Goal: Task Accomplishment & Management: Complete application form

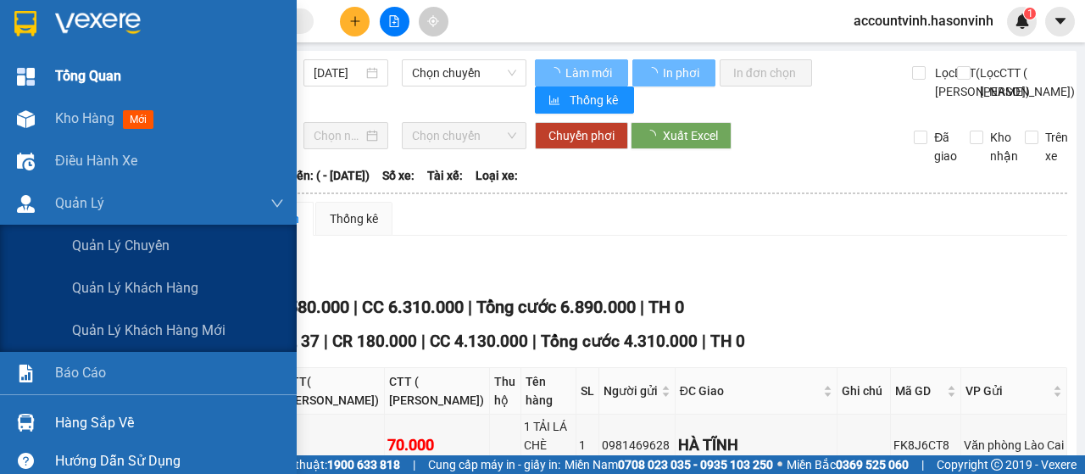
type input "[DATE]"
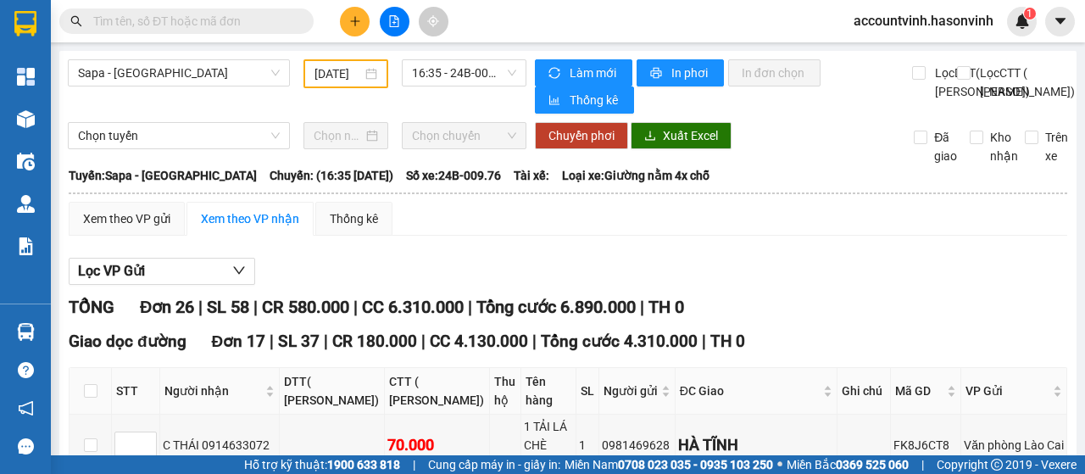
click at [193, 19] on input "text" at bounding box center [193, 21] width 200 height 19
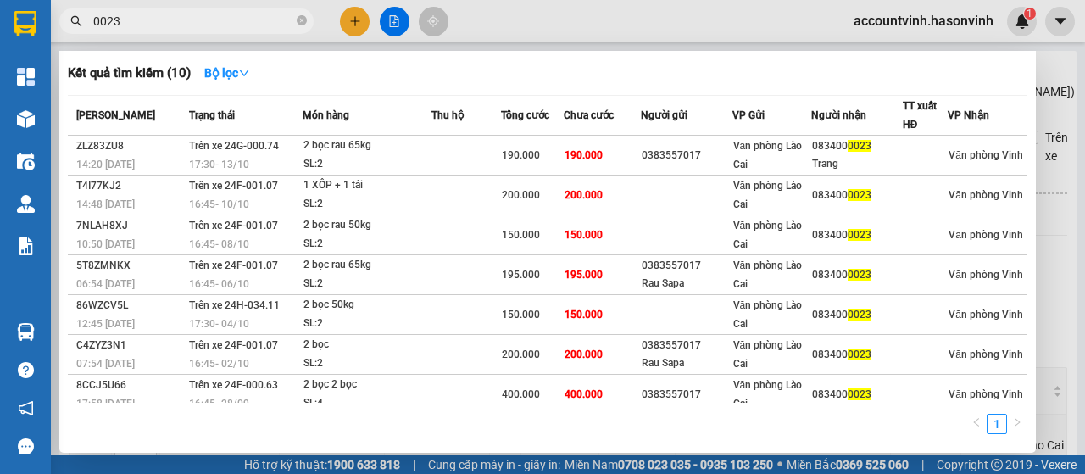
type input "0023"
click at [401, 19] on div at bounding box center [542, 237] width 1085 height 474
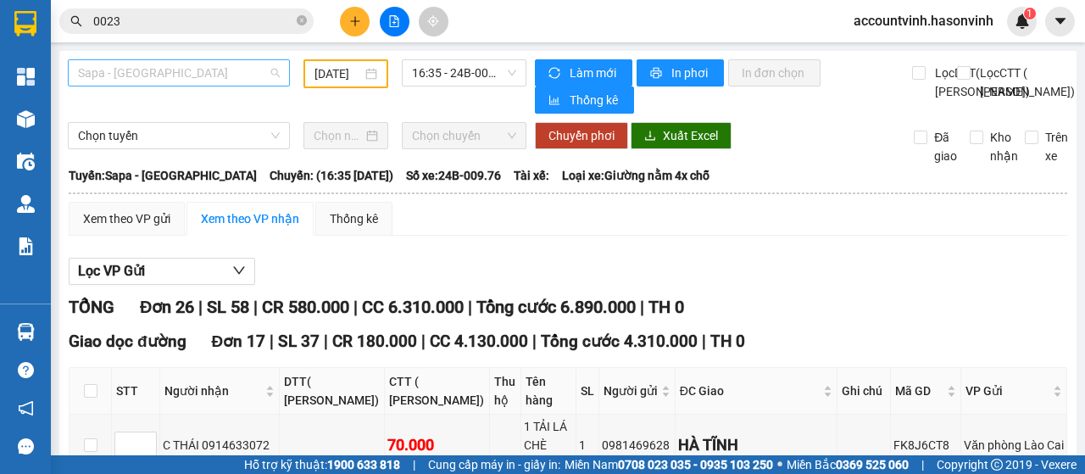
click at [178, 78] on span "Sapa - [GEOGRAPHIC_DATA]" at bounding box center [179, 72] width 202 height 25
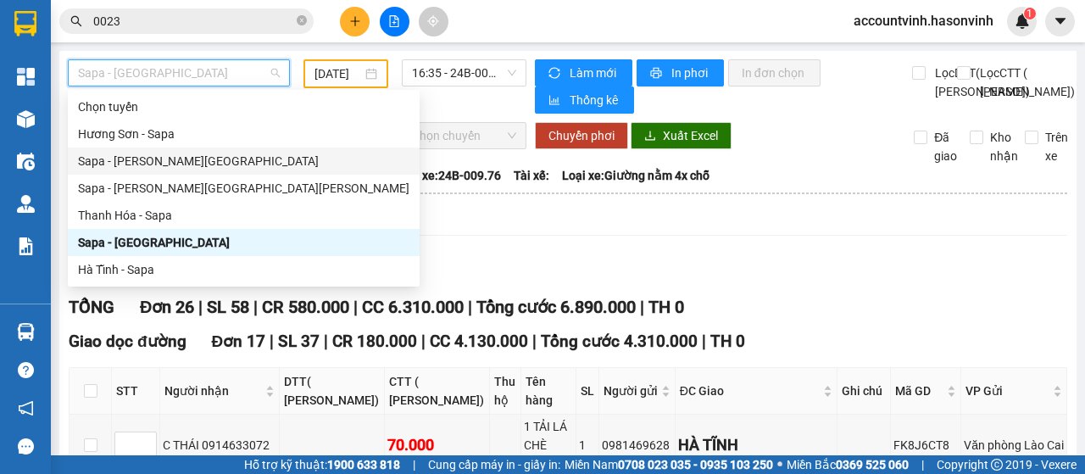
click at [180, 157] on div "Sapa - [PERSON_NAME][GEOGRAPHIC_DATA]" at bounding box center [243, 161] width 331 height 19
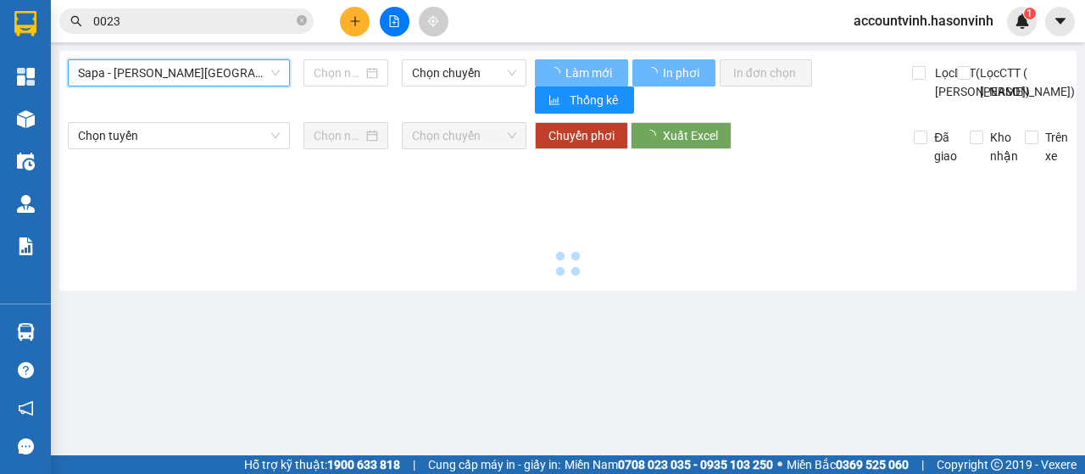
click at [200, 77] on span "Sapa - [PERSON_NAME][GEOGRAPHIC_DATA]" at bounding box center [179, 72] width 202 height 25
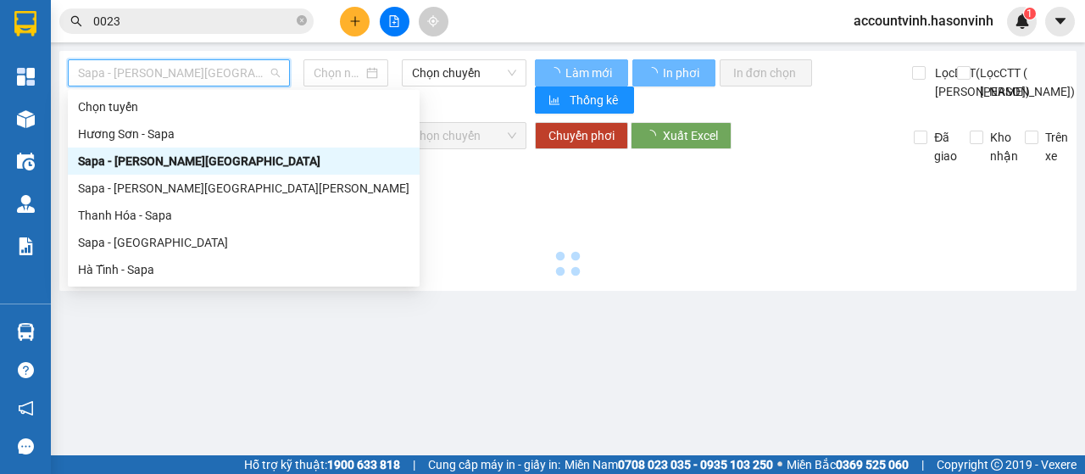
type input "[DATE]"
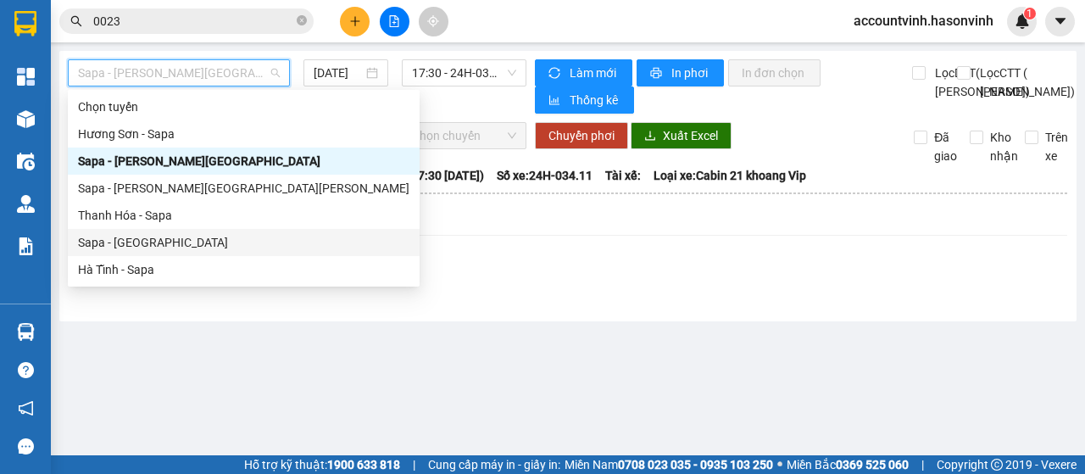
click at [148, 238] on div "Sapa - [GEOGRAPHIC_DATA]" at bounding box center [243, 242] width 331 height 19
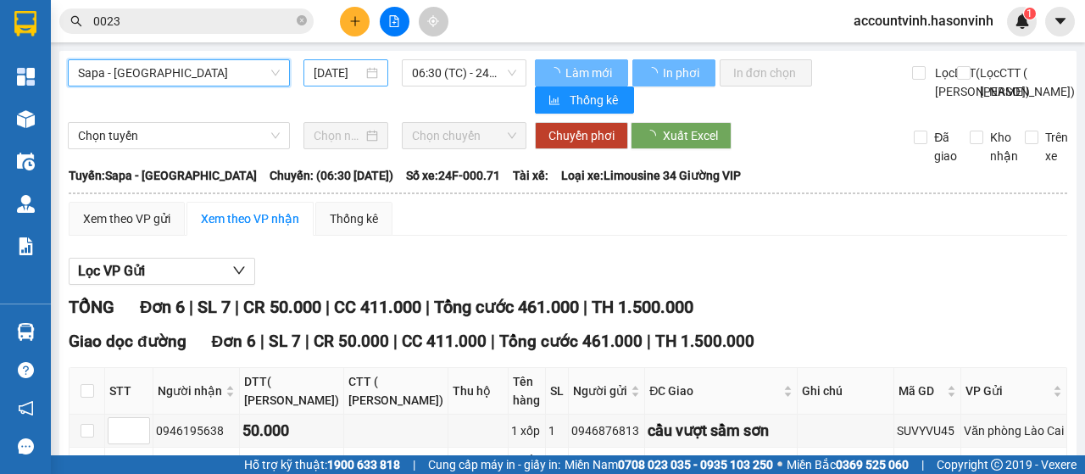
click at [348, 77] on input "[DATE]" at bounding box center [338, 73] width 49 height 19
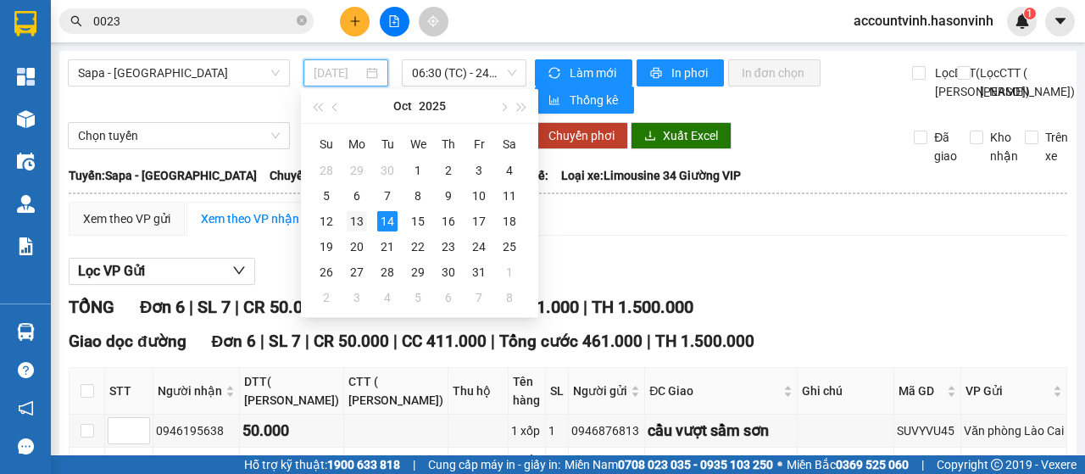
click at [361, 228] on div "13" at bounding box center [357, 221] width 20 height 20
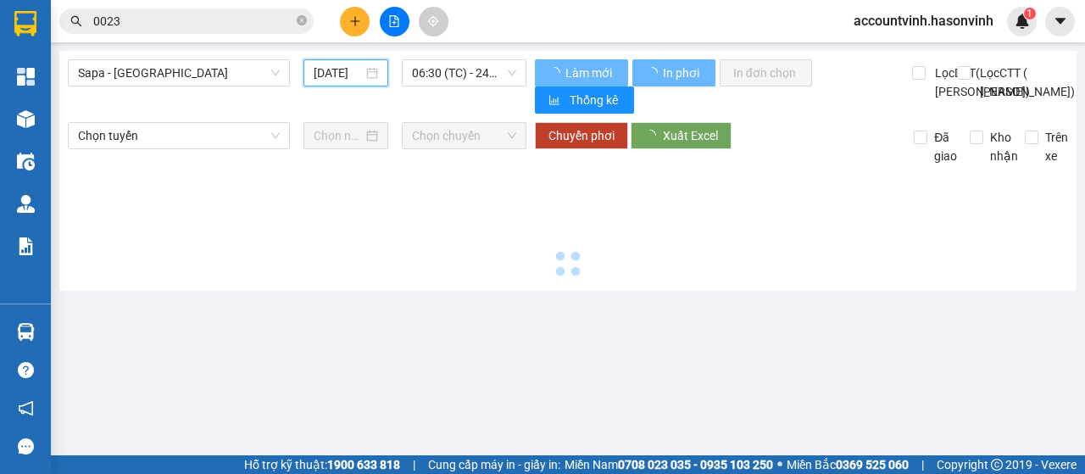
type input "[DATE]"
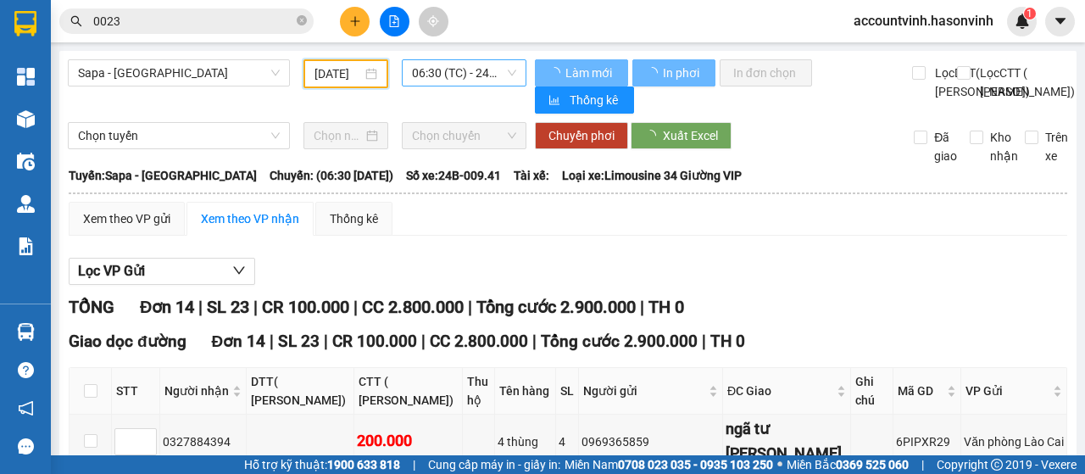
click at [448, 74] on span "06:30 (TC) - 24B-009.41" at bounding box center [463, 72] width 103 height 25
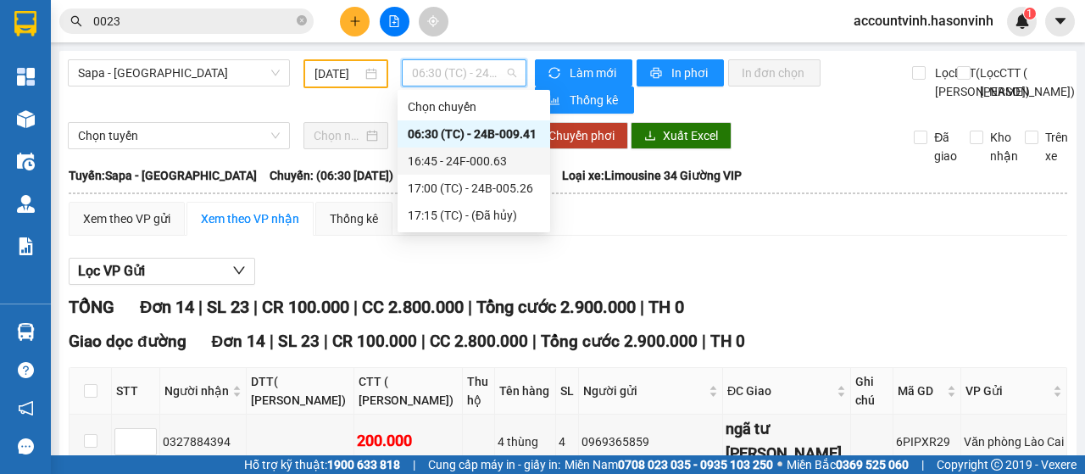
click at [475, 162] on div "16:45 - 24F-000.63" at bounding box center [474, 161] width 132 height 19
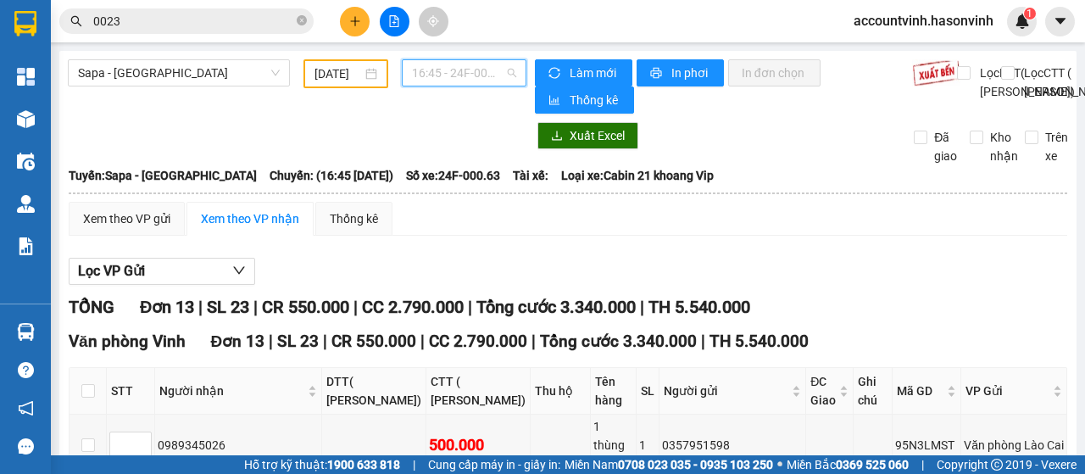
click at [432, 71] on span "16:45 - 24F-000.63" at bounding box center [463, 72] width 103 height 25
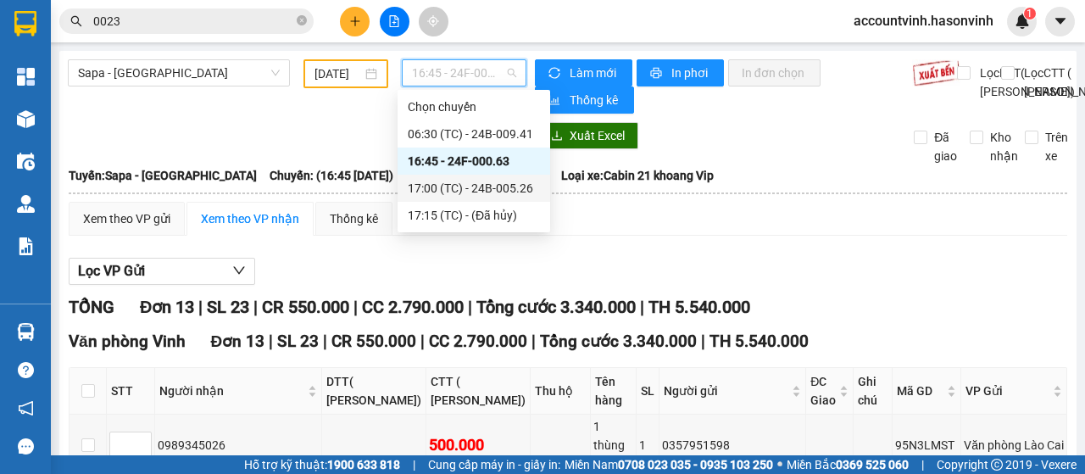
click at [459, 196] on div "17:00 (TC) - 24B-005.26" at bounding box center [474, 188] width 132 height 19
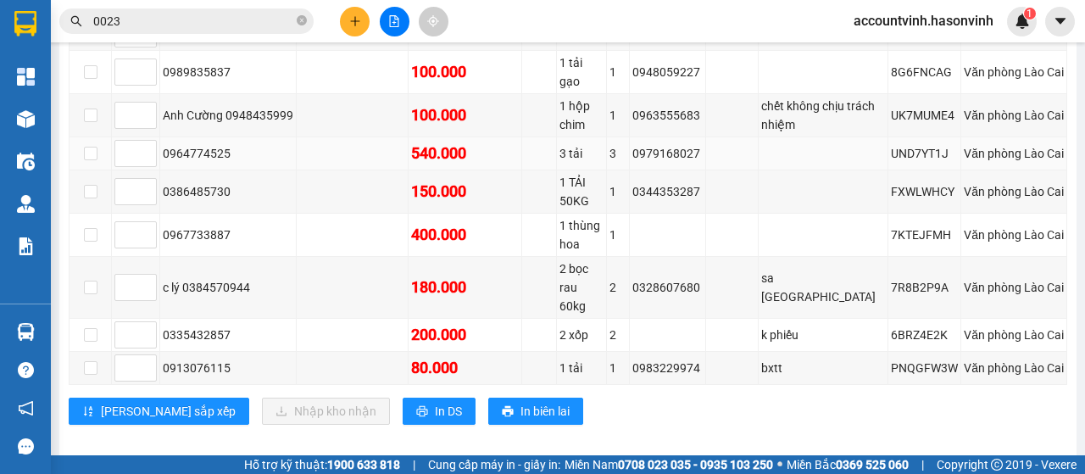
scroll to position [1102, 0]
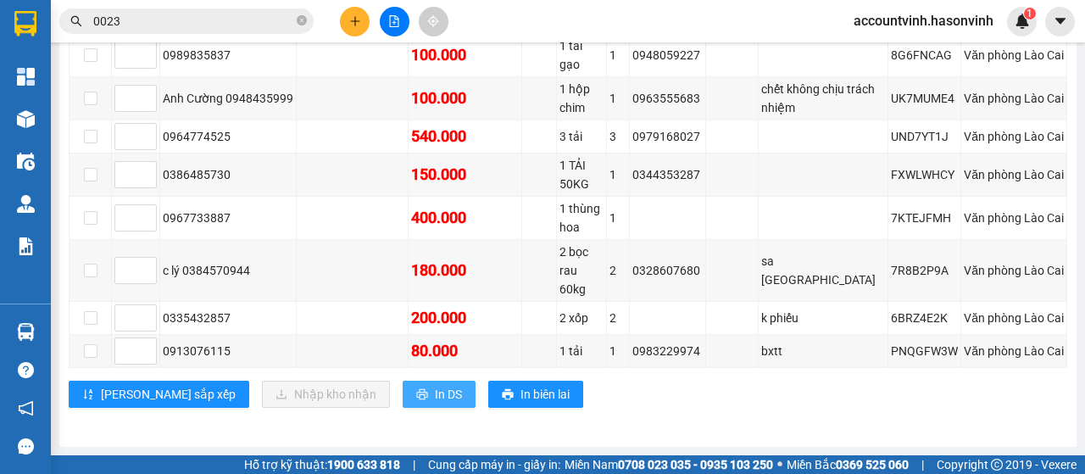
click at [435, 404] on span "In DS" at bounding box center [448, 394] width 27 height 19
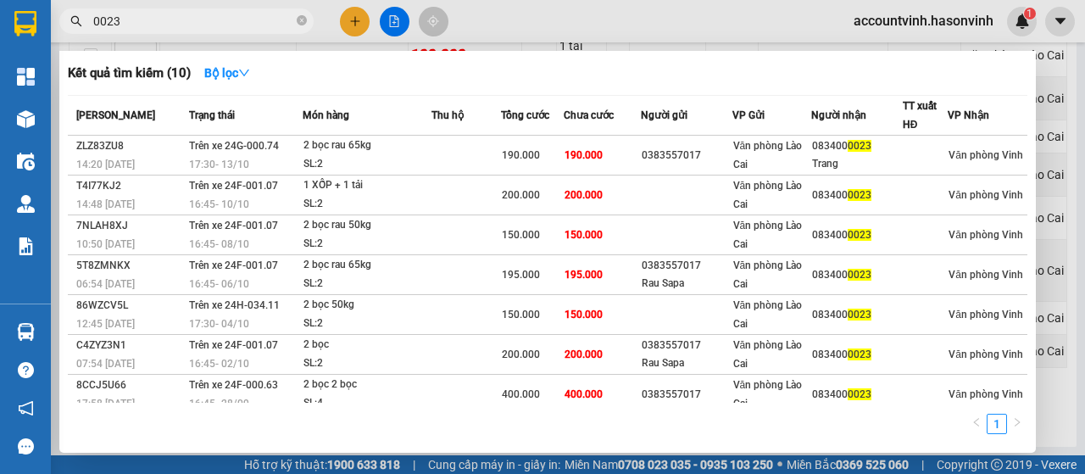
click at [193, 19] on input "0023" at bounding box center [193, 21] width 200 height 19
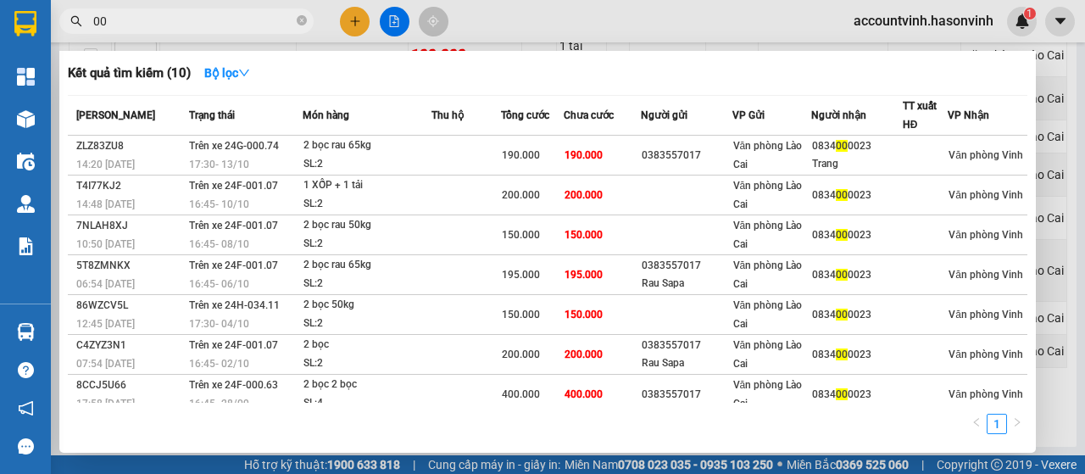
type input "0"
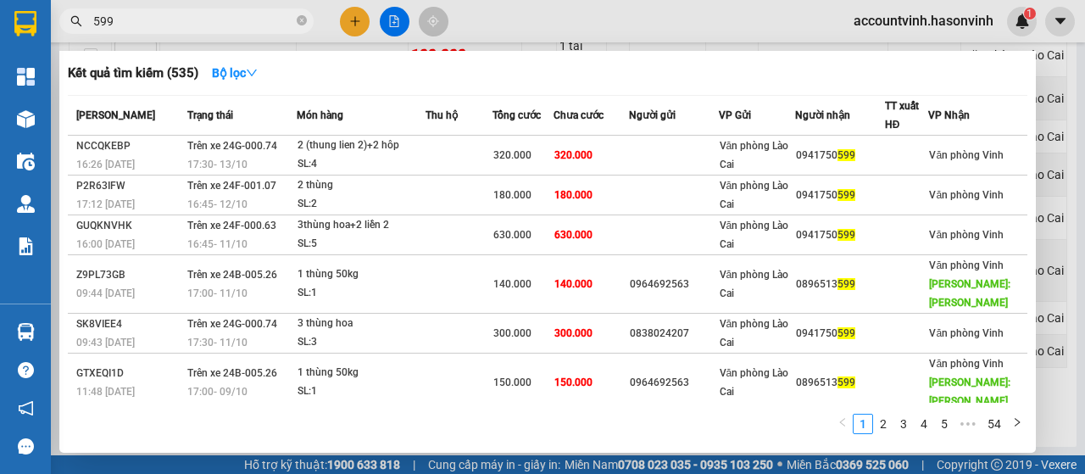
click at [190, 19] on input "599" at bounding box center [193, 21] width 200 height 19
type input "5"
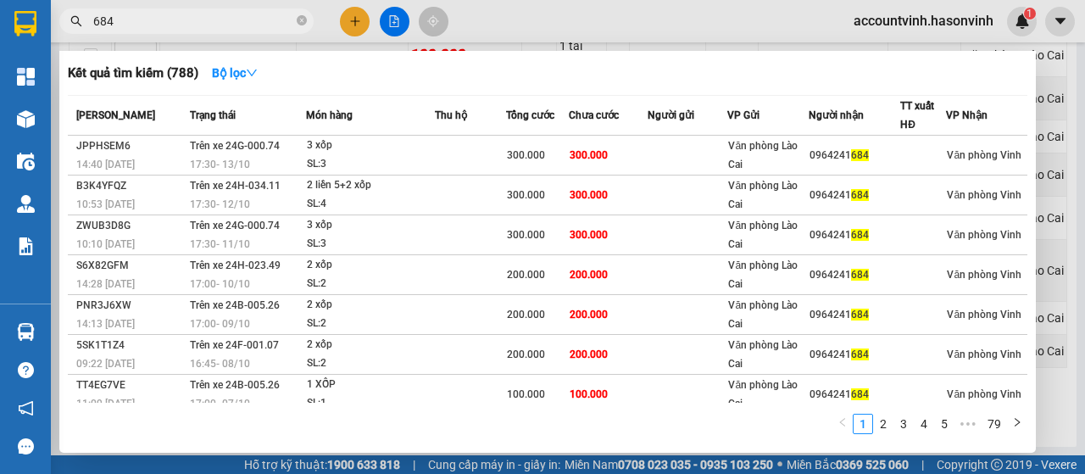
type input "684"
click at [385, 22] on div at bounding box center [542, 237] width 1085 height 474
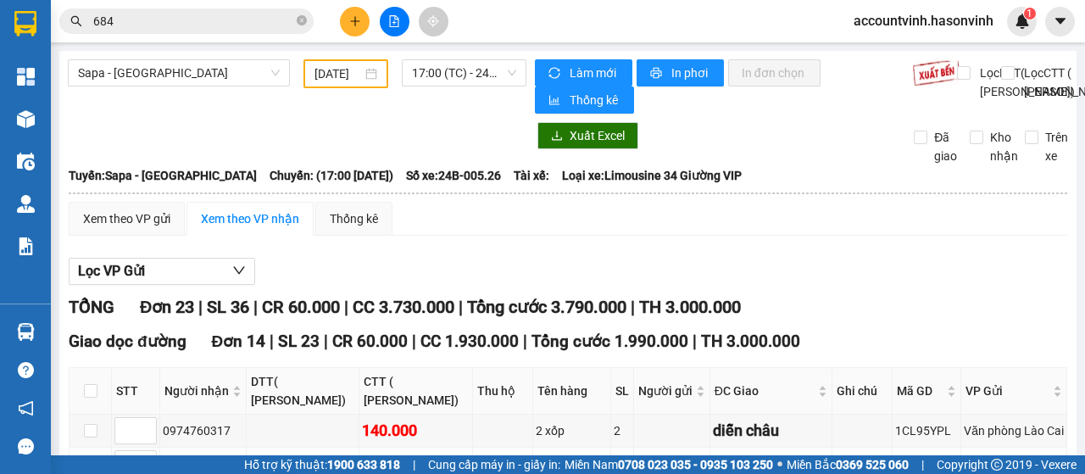
click at [332, 79] on input "[DATE]" at bounding box center [338, 73] width 47 height 19
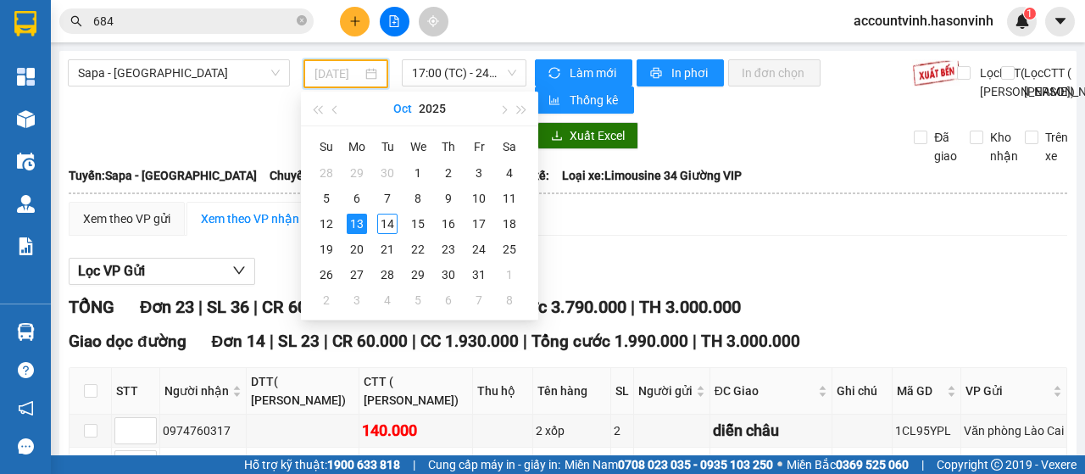
type input "[DATE]"
click at [434, 75] on span "17:00 (TC) - 24B-005.26" at bounding box center [463, 72] width 103 height 25
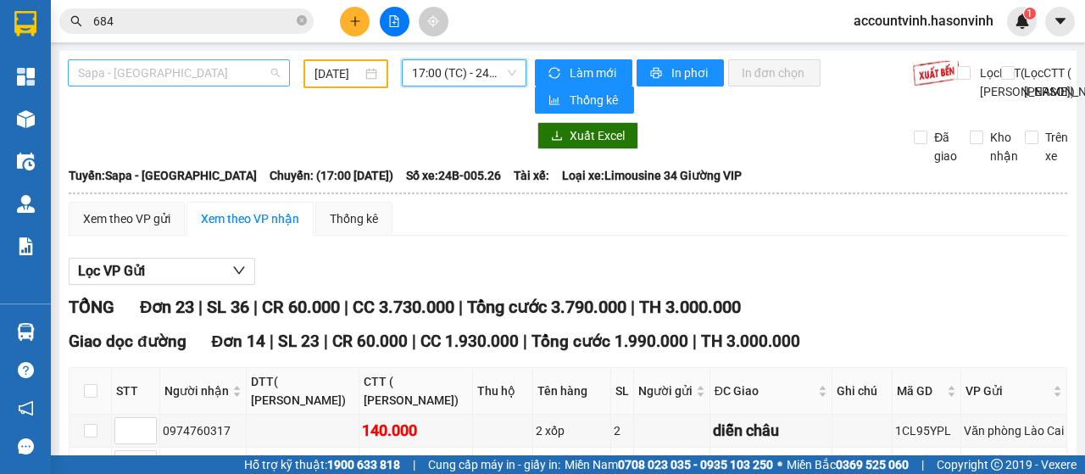
click at [161, 69] on span "Sapa - [GEOGRAPHIC_DATA]" at bounding box center [179, 72] width 202 height 25
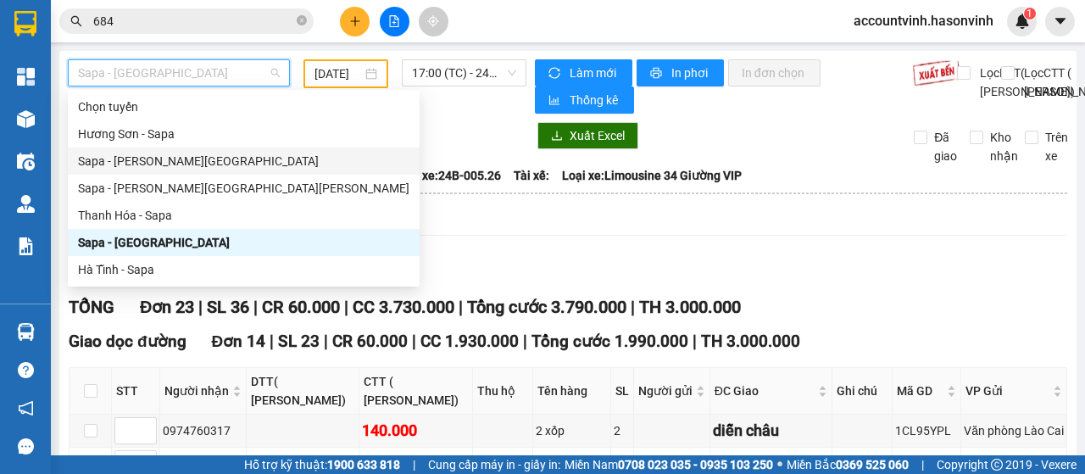
click at [154, 165] on div "Sapa - [PERSON_NAME][GEOGRAPHIC_DATA]" at bounding box center [243, 161] width 331 height 19
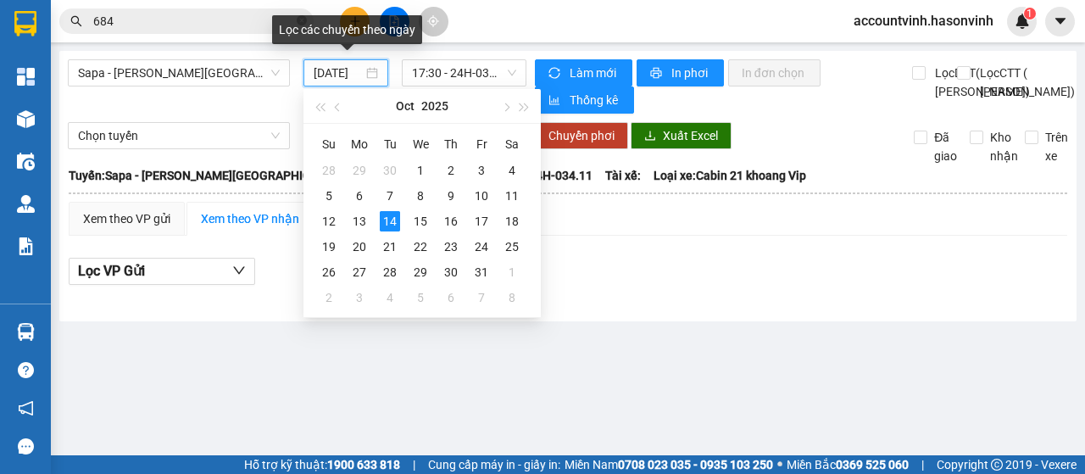
click at [334, 75] on input "[DATE]" at bounding box center [338, 73] width 49 height 19
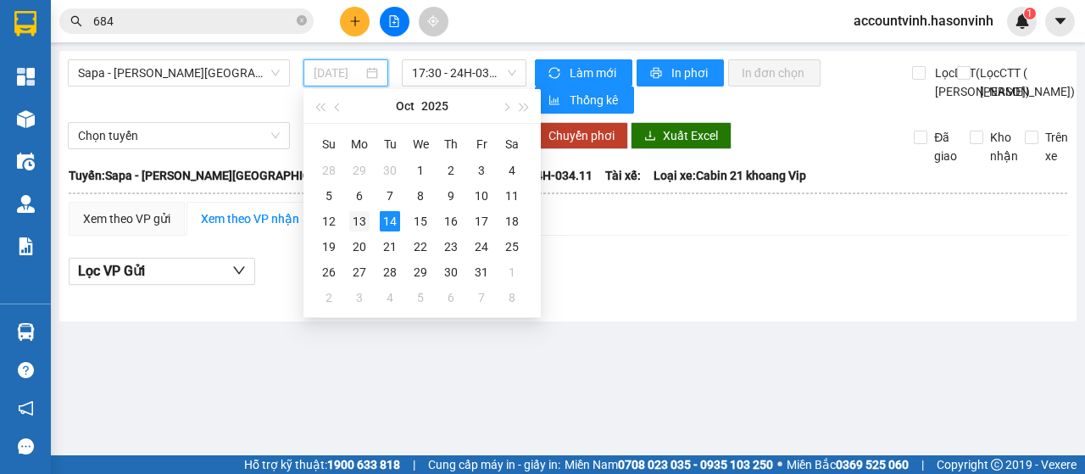
click at [365, 220] on div "13" at bounding box center [359, 221] width 20 height 20
type input "[DATE]"
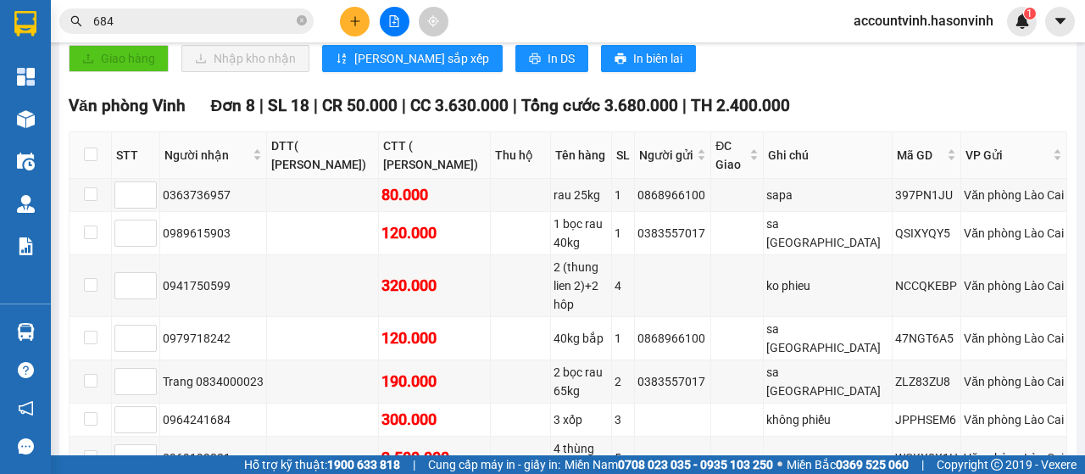
scroll to position [610, 0]
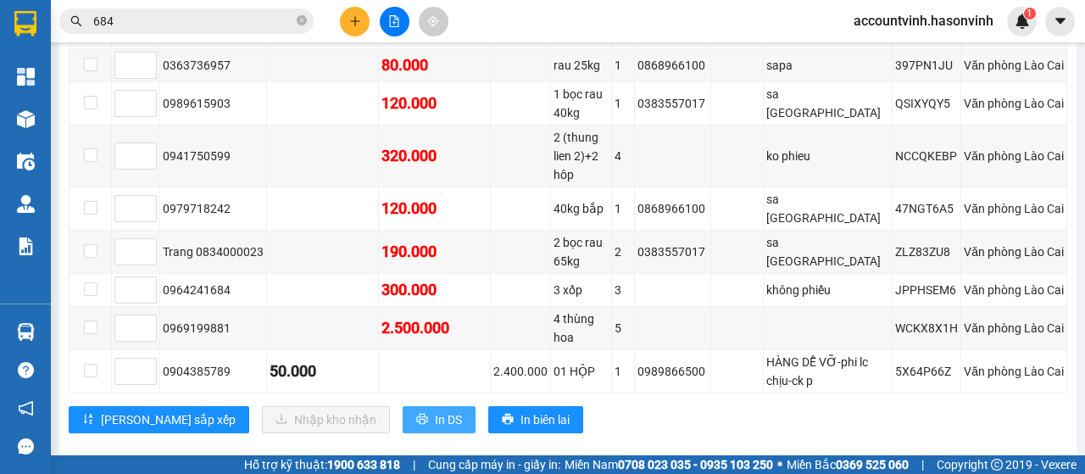
click at [435, 410] on span "In DS" at bounding box center [448, 419] width 27 height 19
click at [136, 18] on input "684" at bounding box center [193, 21] width 200 height 19
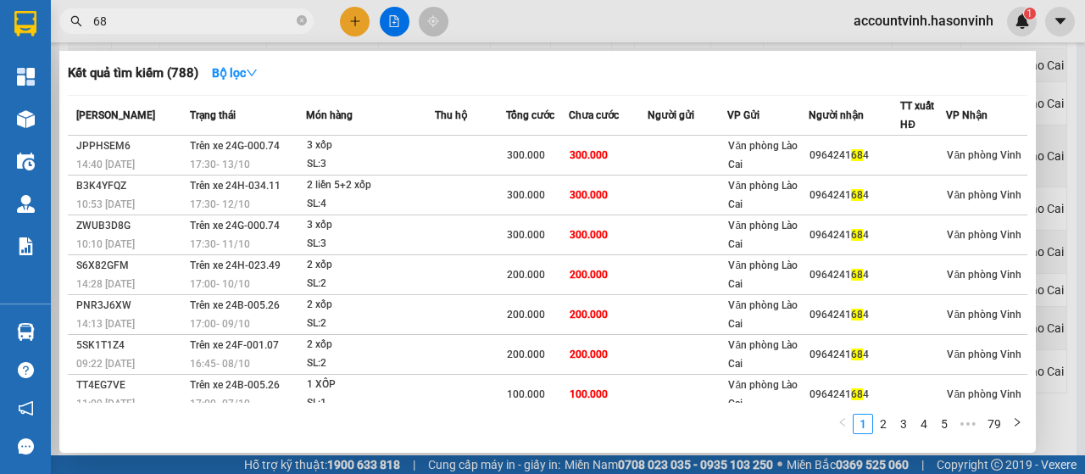
type input "6"
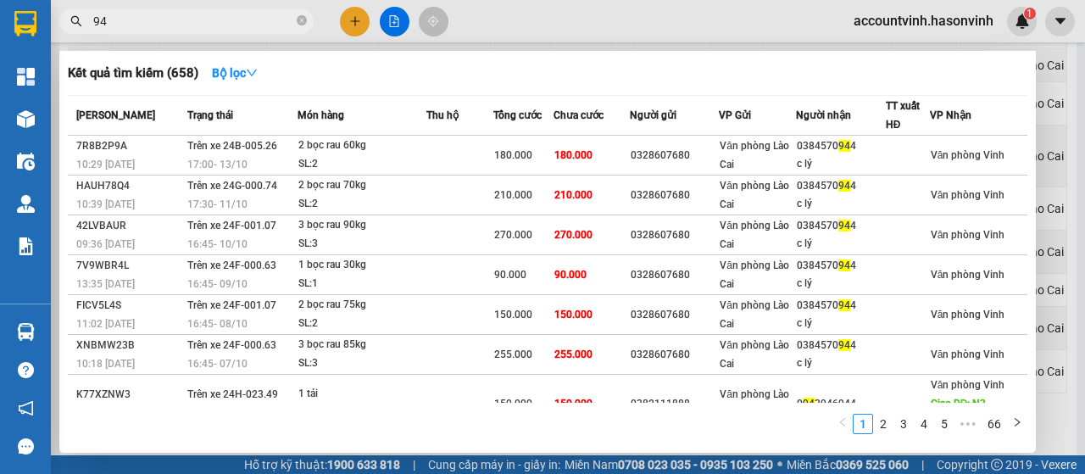
type input "9"
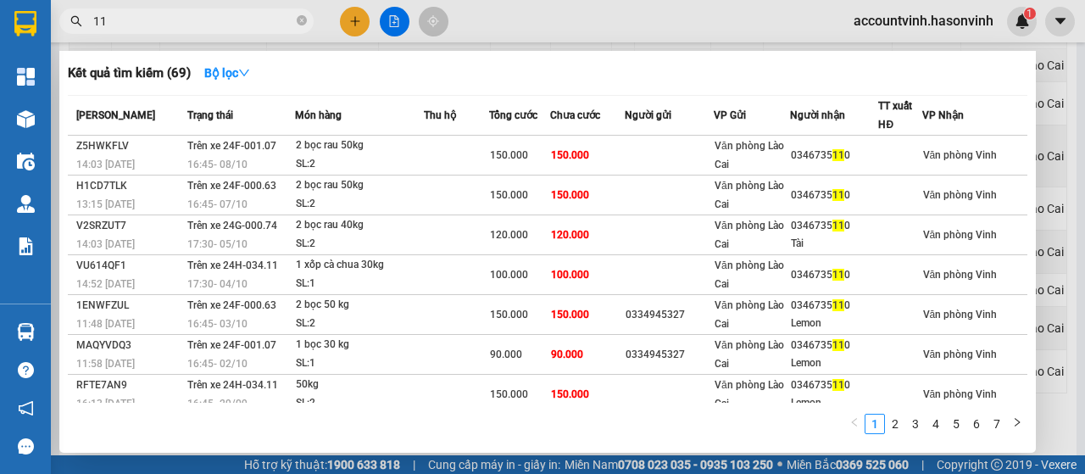
type input "1"
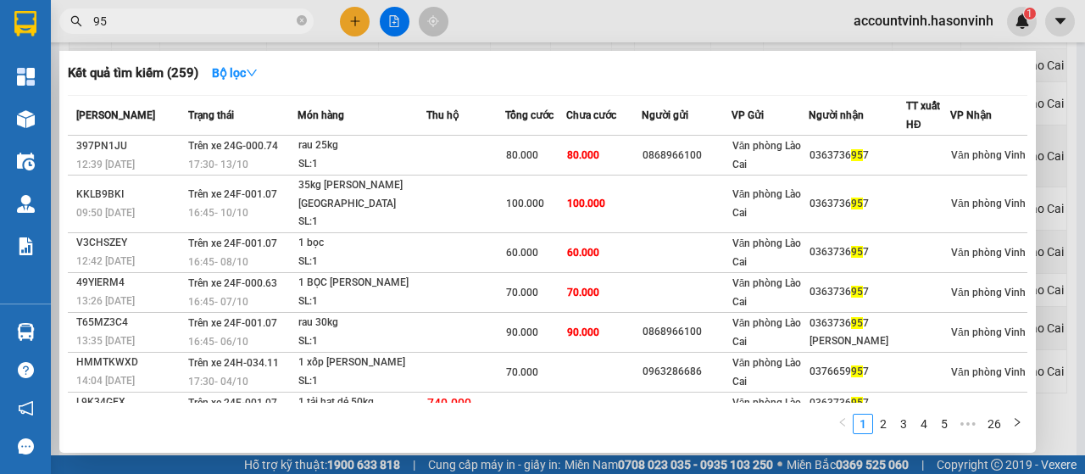
type input "9"
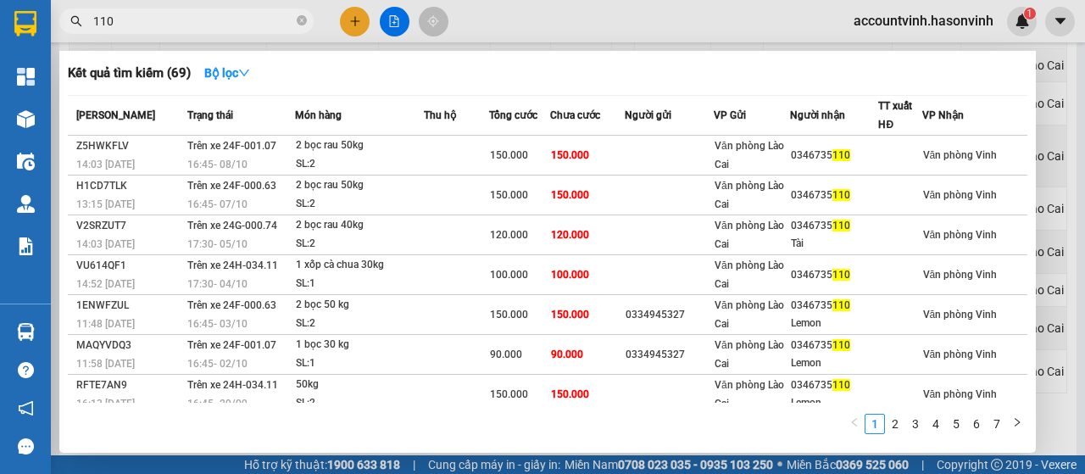
click at [161, 16] on input "110" at bounding box center [193, 21] width 200 height 19
type input "1"
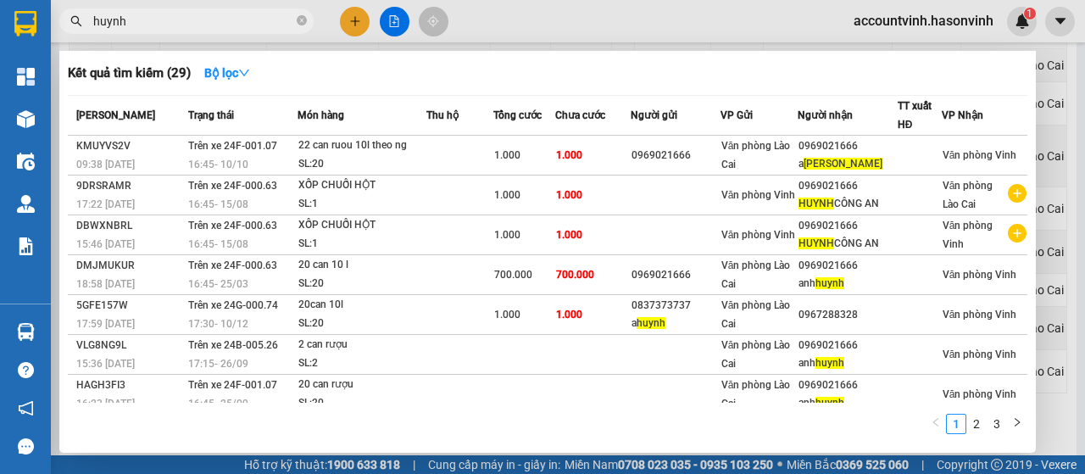
click at [152, 14] on input "huynh" at bounding box center [193, 21] width 200 height 19
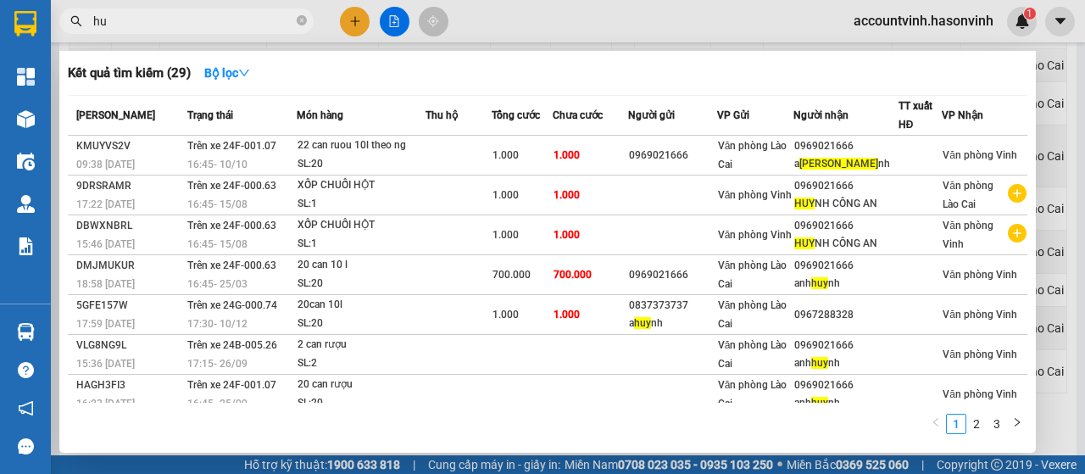
type input "h"
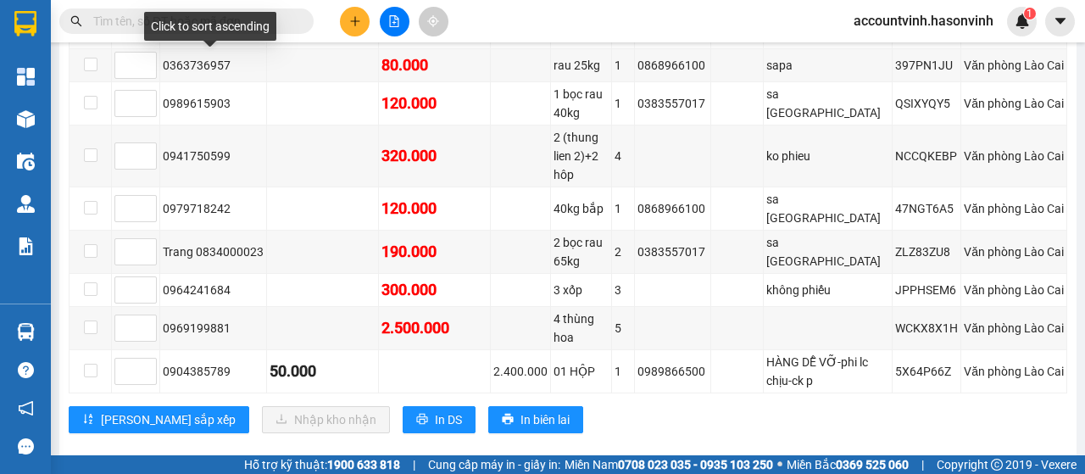
click at [188, 19] on div "Click to sort ascending" at bounding box center [210, 26] width 132 height 29
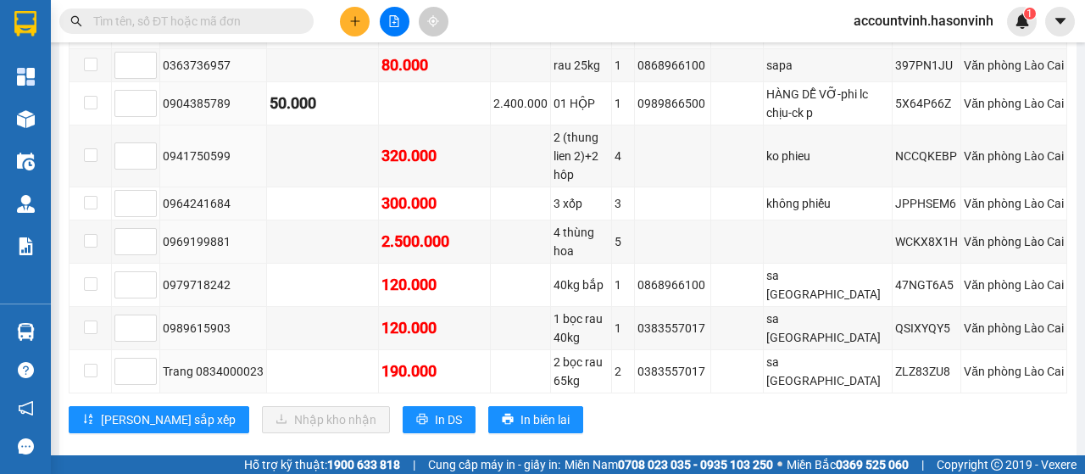
click at [115, 19] on input "text" at bounding box center [193, 21] width 200 height 19
type input "g"
click at [151, 21] on input "text" at bounding box center [193, 21] width 200 height 19
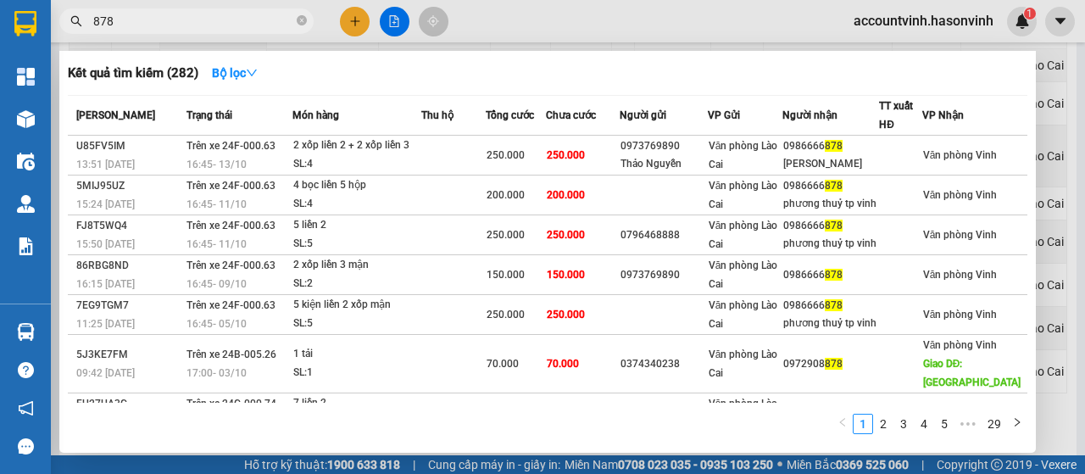
click at [163, 21] on input "878" at bounding box center [193, 21] width 200 height 19
type input "8"
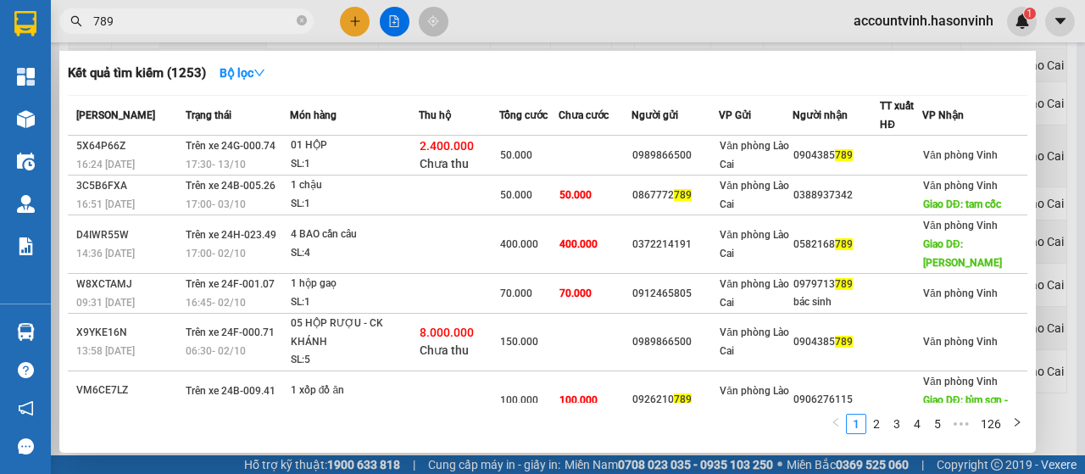
type input "789"
click at [393, 23] on div at bounding box center [542, 237] width 1085 height 474
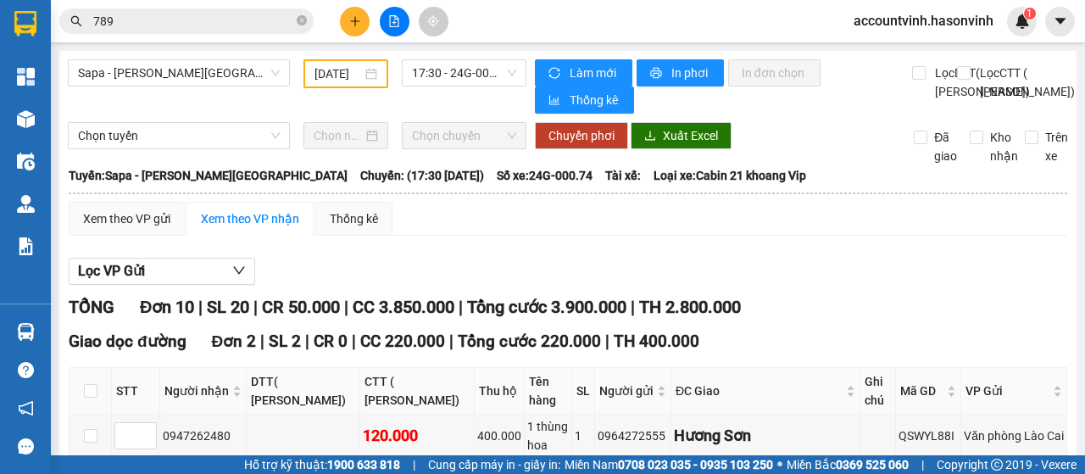
click at [331, 72] on input "[DATE]" at bounding box center [338, 73] width 47 height 19
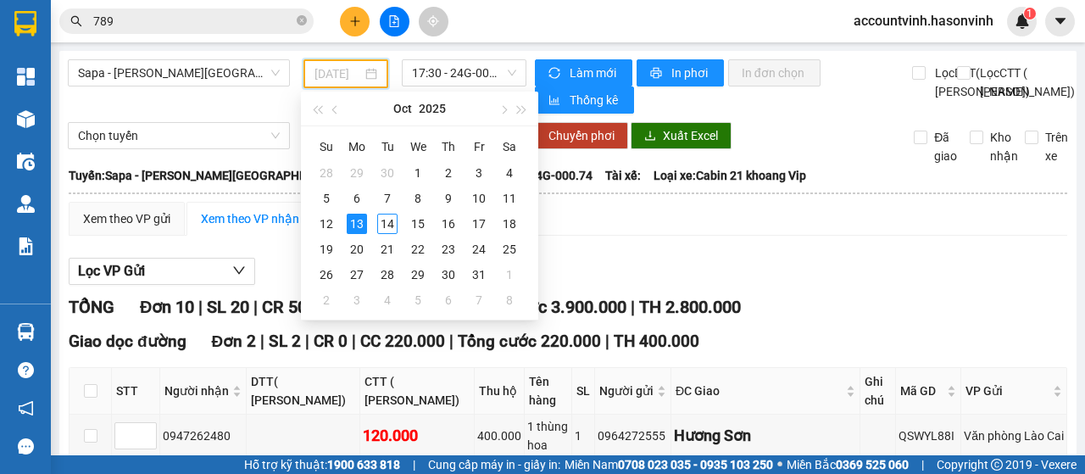
type input "[DATE]"
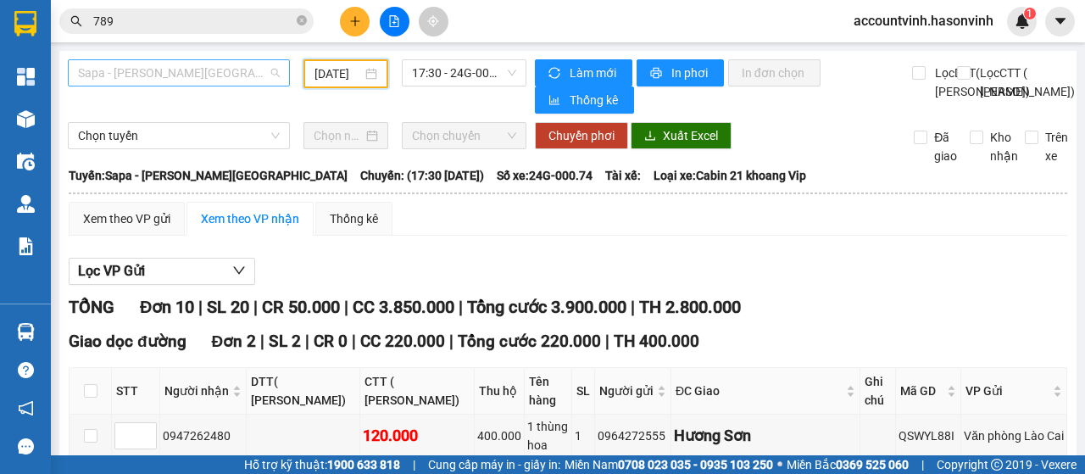
click at [191, 75] on span "Sapa - [PERSON_NAME][GEOGRAPHIC_DATA]" at bounding box center [179, 72] width 202 height 25
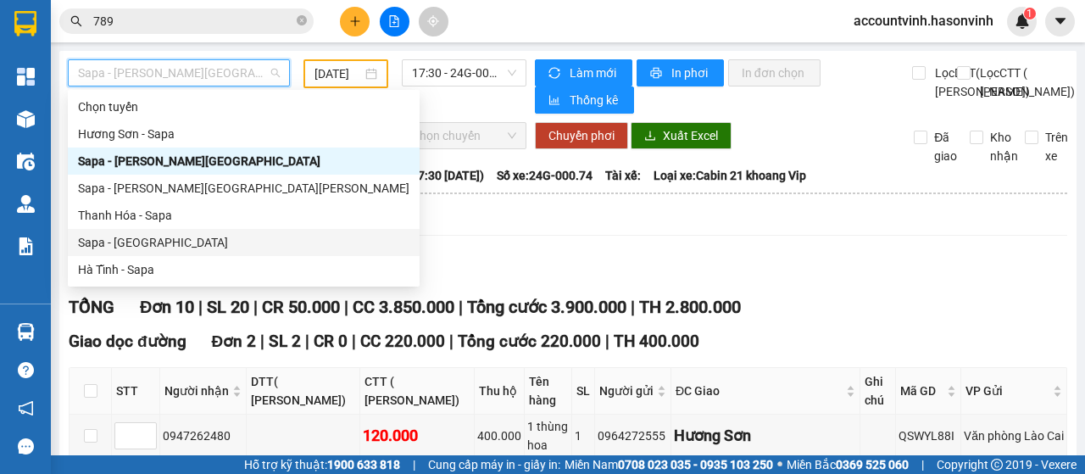
click at [134, 243] on div "Sapa - [GEOGRAPHIC_DATA]" at bounding box center [243, 242] width 331 height 19
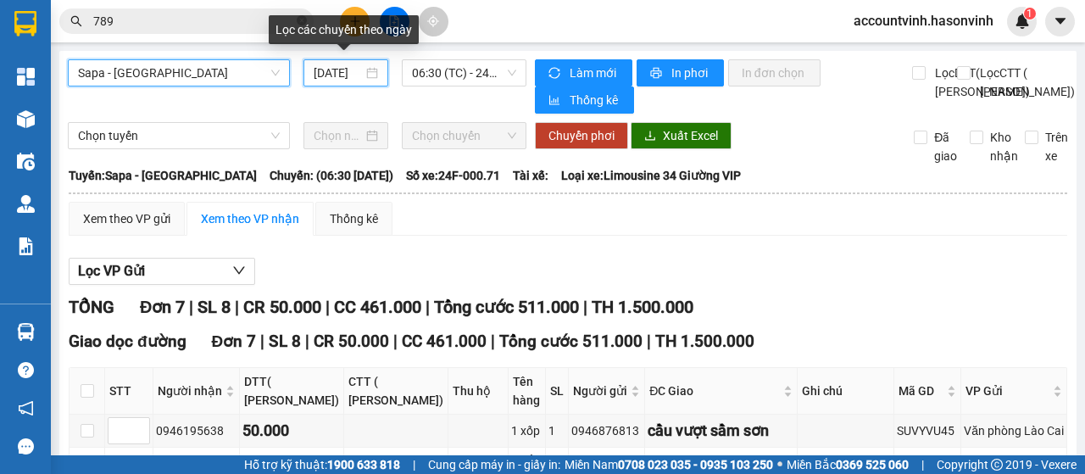
click at [338, 77] on input "[DATE]" at bounding box center [338, 73] width 49 height 19
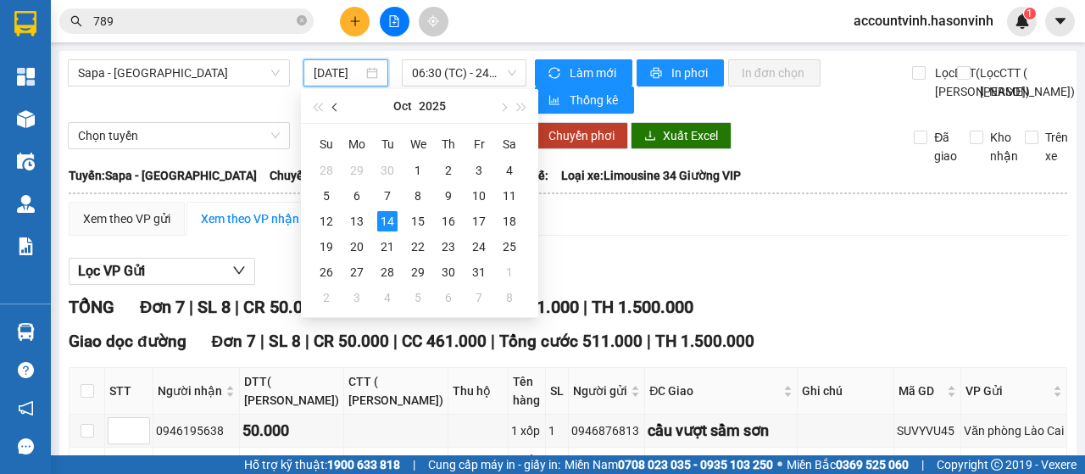
click at [335, 111] on span "button" at bounding box center [336, 107] width 8 height 8
click at [505, 109] on span "button" at bounding box center [502, 107] width 8 height 8
click at [528, 106] on button "button" at bounding box center [522, 106] width 19 height 34
click at [341, 74] on input "[DATE]" at bounding box center [338, 73] width 49 height 19
click at [312, 109] on button "button" at bounding box center [317, 106] width 19 height 34
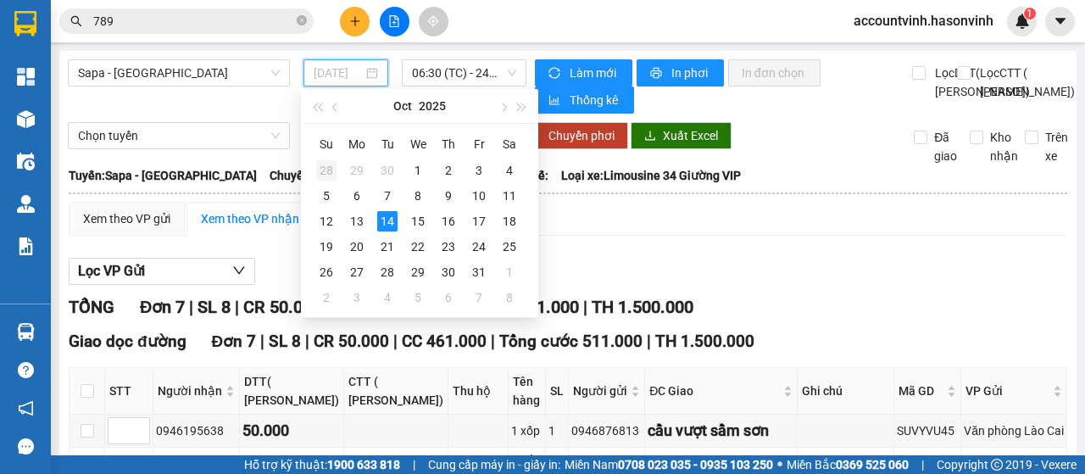
click at [328, 170] on div "28" at bounding box center [326, 170] width 20 height 20
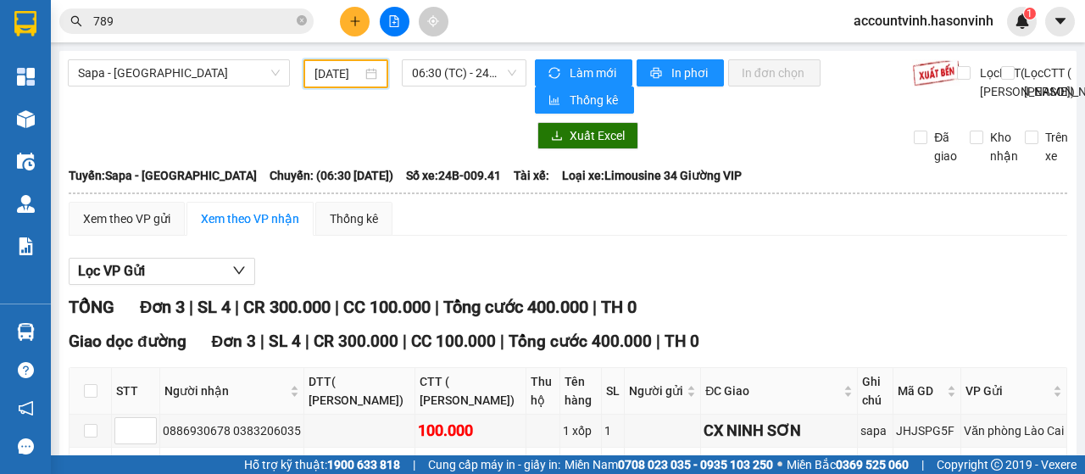
click at [344, 80] on input "[DATE]" at bounding box center [338, 73] width 47 height 19
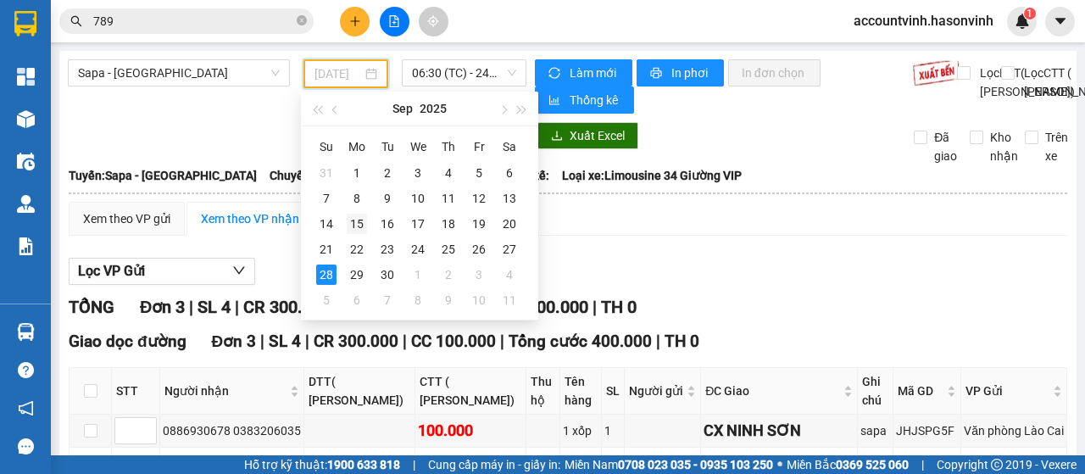
click at [357, 225] on div "15" at bounding box center [357, 224] width 20 height 20
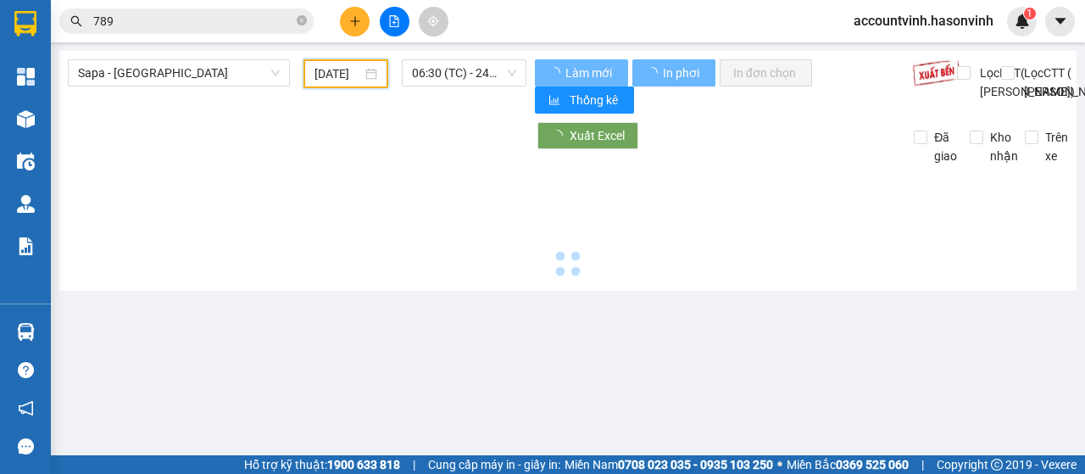
type input "[DATE]"
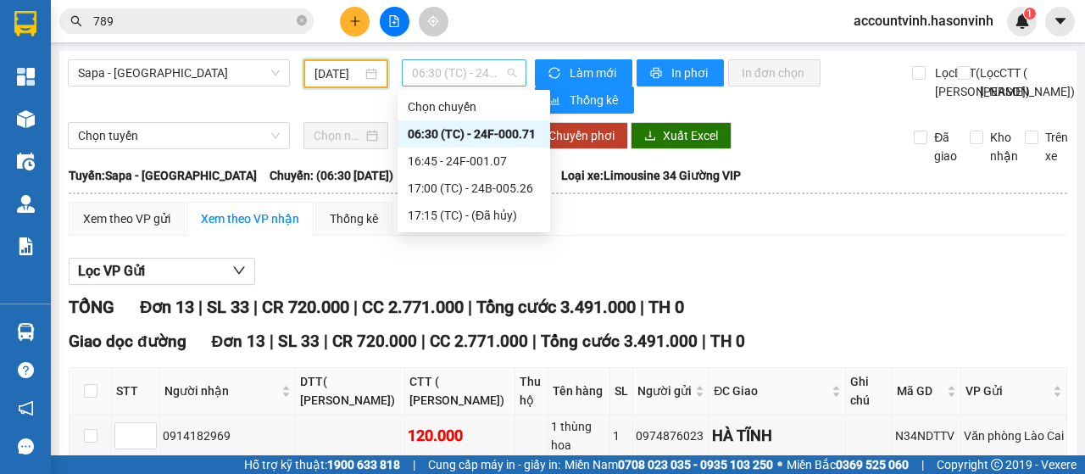
click at [446, 71] on span "06:30 (TC) - 24F-000.71" at bounding box center [463, 72] width 103 height 25
click at [465, 159] on div "16:45 - 24F-001.07" at bounding box center [474, 161] width 132 height 19
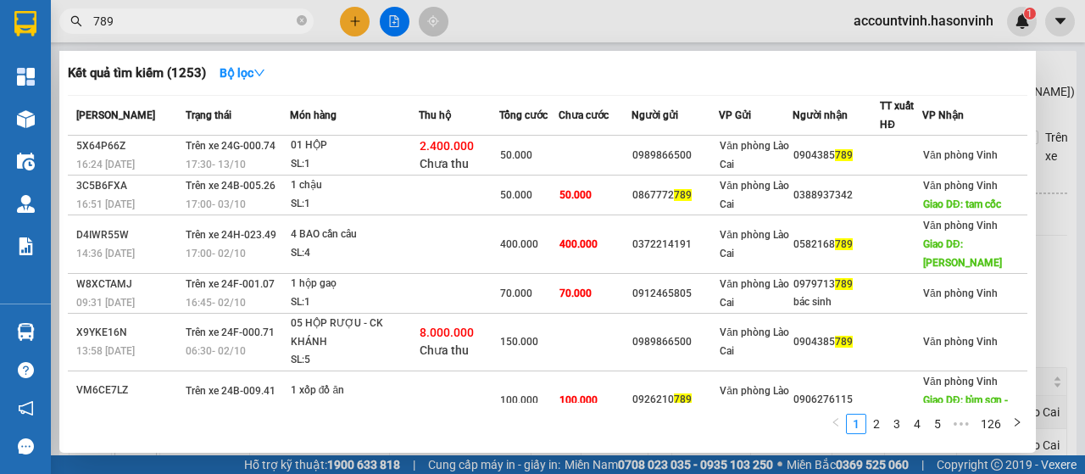
click at [163, 19] on input "789" at bounding box center [193, 21] width 200 height 19
type input "7"
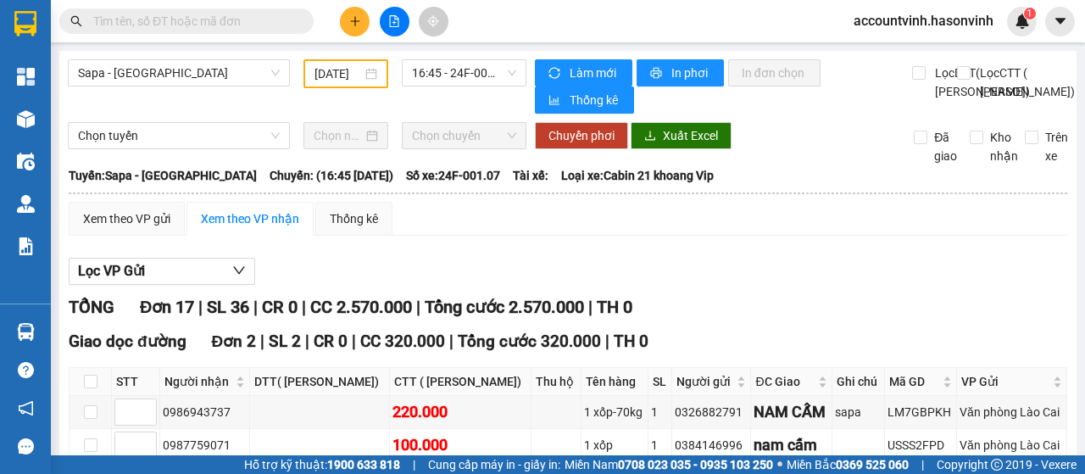
type input "6"
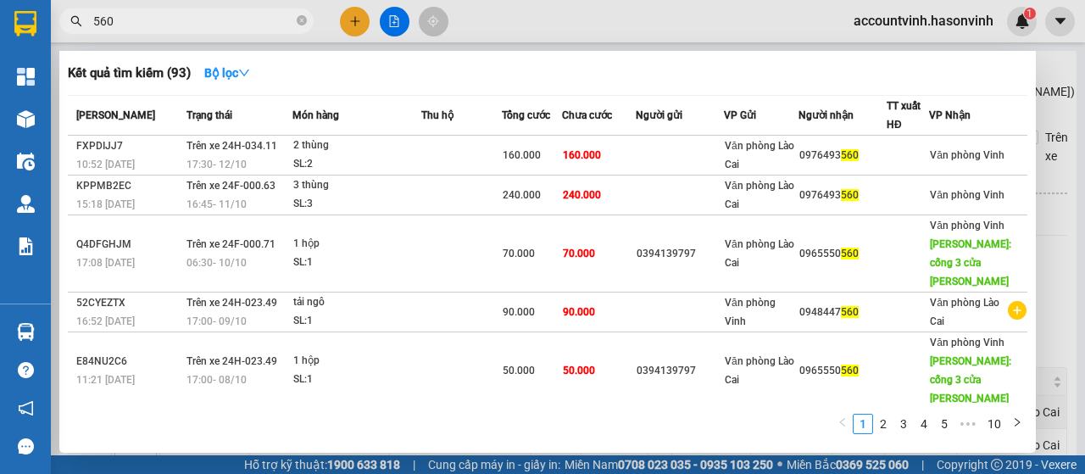
click at [182, 17] on input "560" at bounding box center [193, 21] width 200 height 19
type input "5"
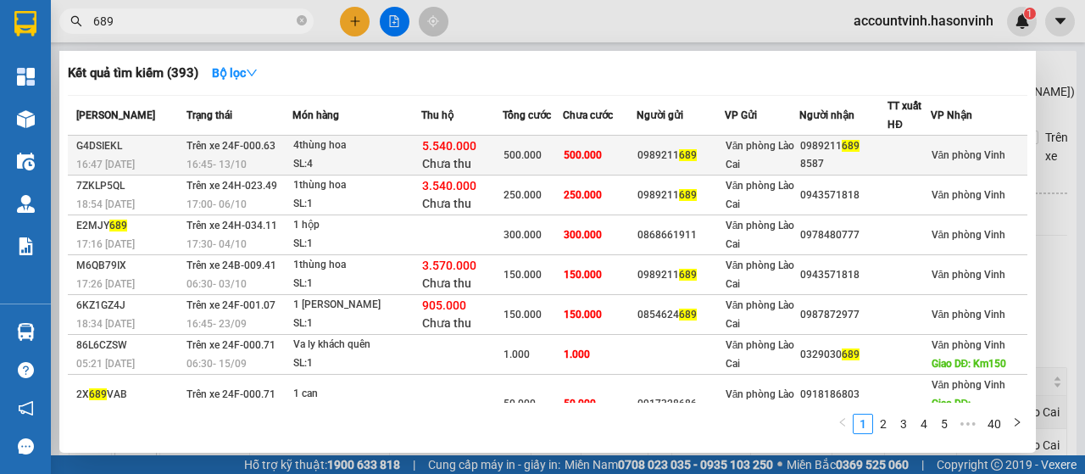
type input "689"
click at [497, 167] on div "5.540.000 Chưa thu" at bounding box center [462, 155] width 80 height 36
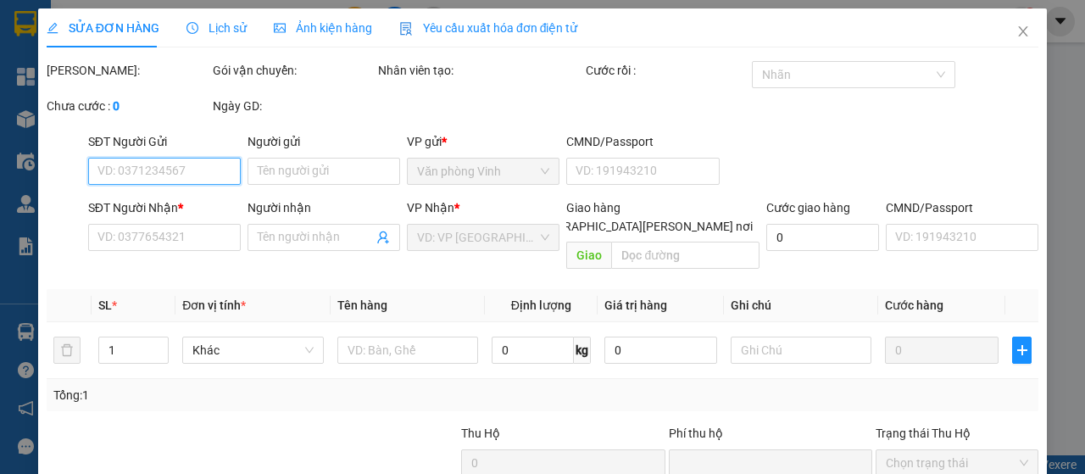
type input "0989211689"
type input "8587"
type input "5.540.000"
type input "60.000"
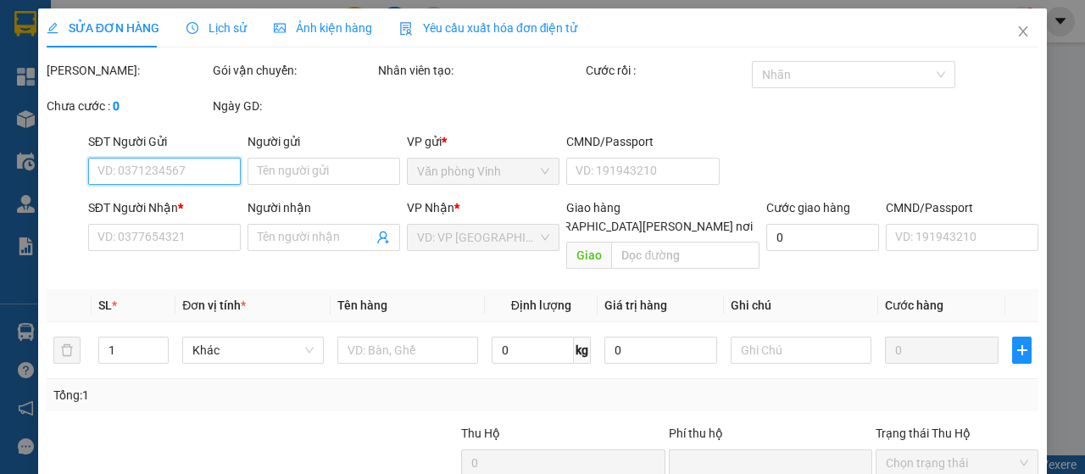
type input "500.000"
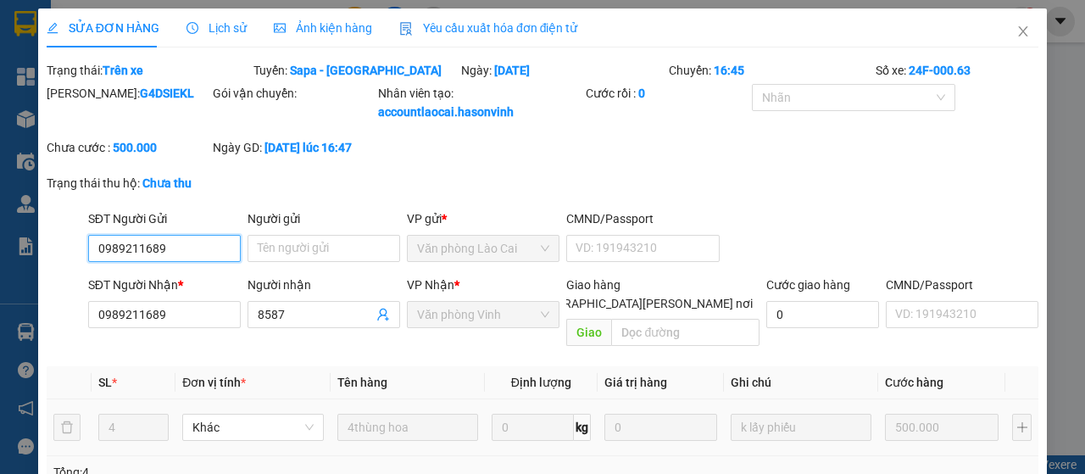
scroll to position [251, 0]
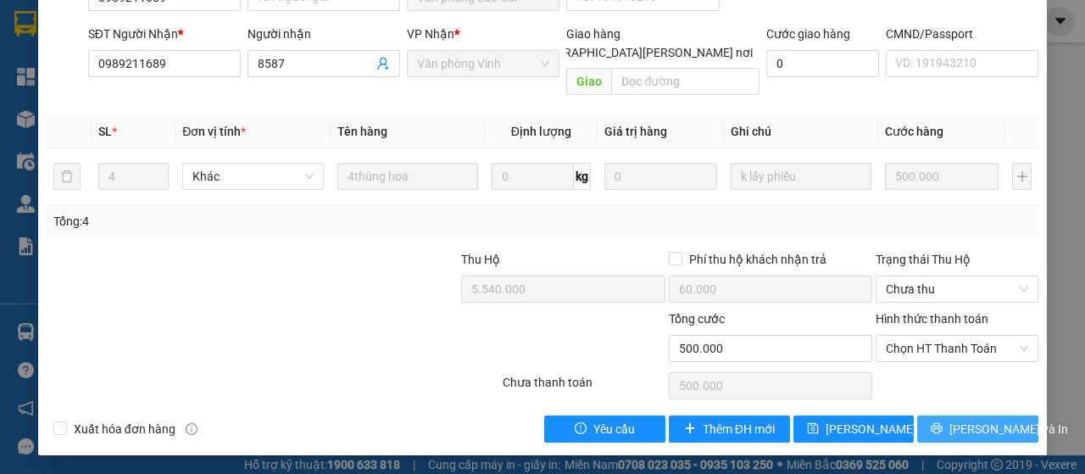
click at [978, 427] on span "[PERSON_NAME] và In" at bounding box center [1009, 429] width 119 height 19
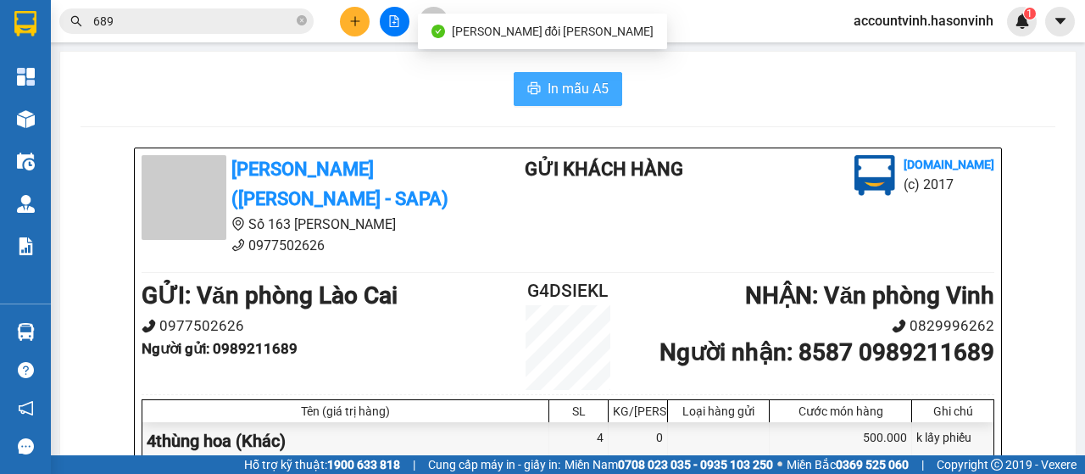
click at [592, 75] on button "In mẫu A5" at bounding box center [568, 89] width 109 height 34
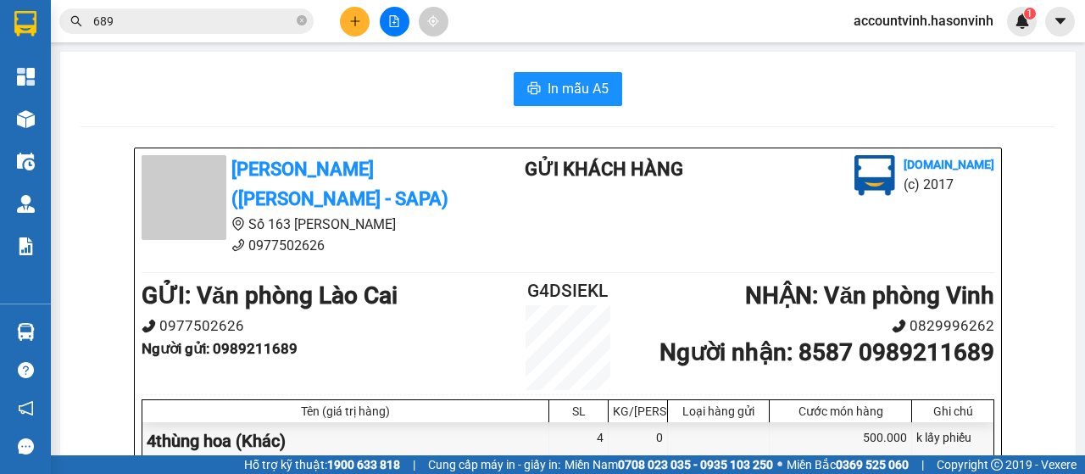
click at [402, 7] on div at bounding box center [394, 22] width 127 height 30
click at [399, 14] on button at bounding box center [395, 22] width 30 height 30
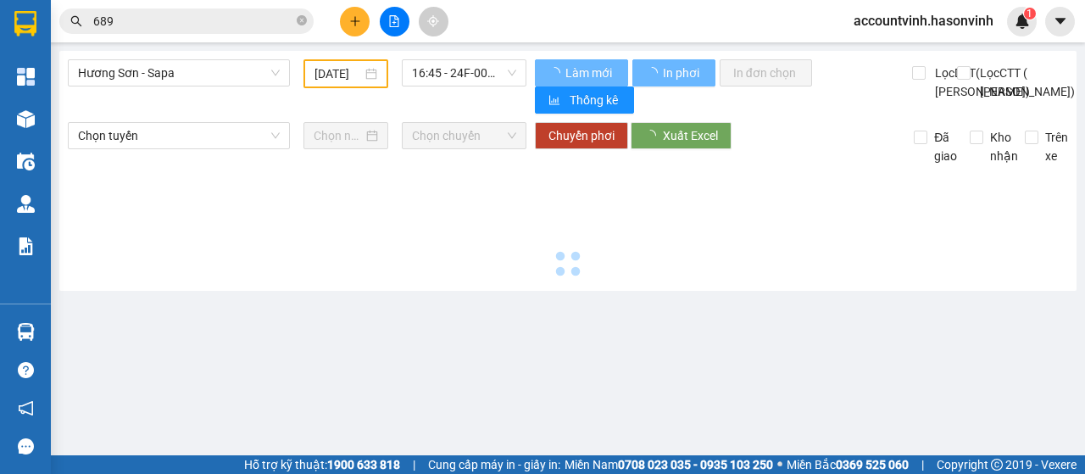
type input "[DATE]"
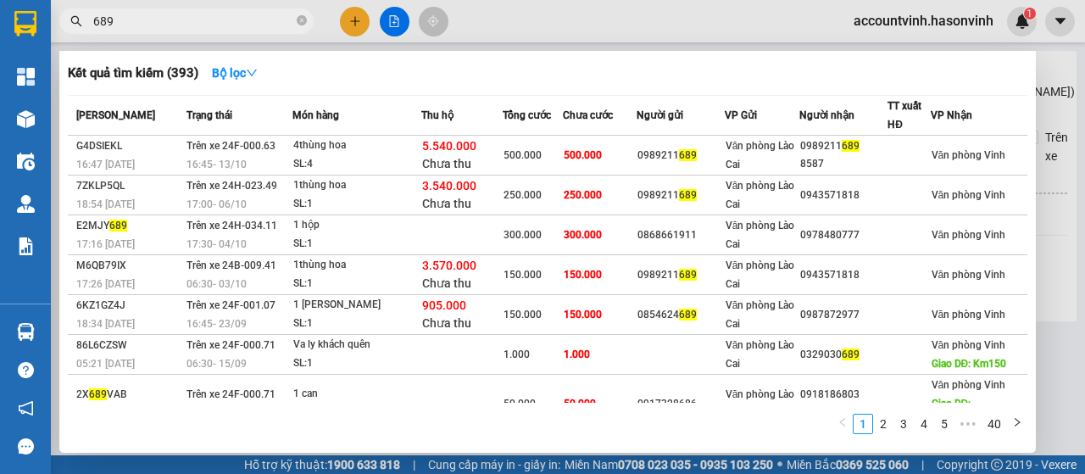
click at [225, 15] on input "689" at bounding box center [193, 21] width 200 height 19
type input "6"
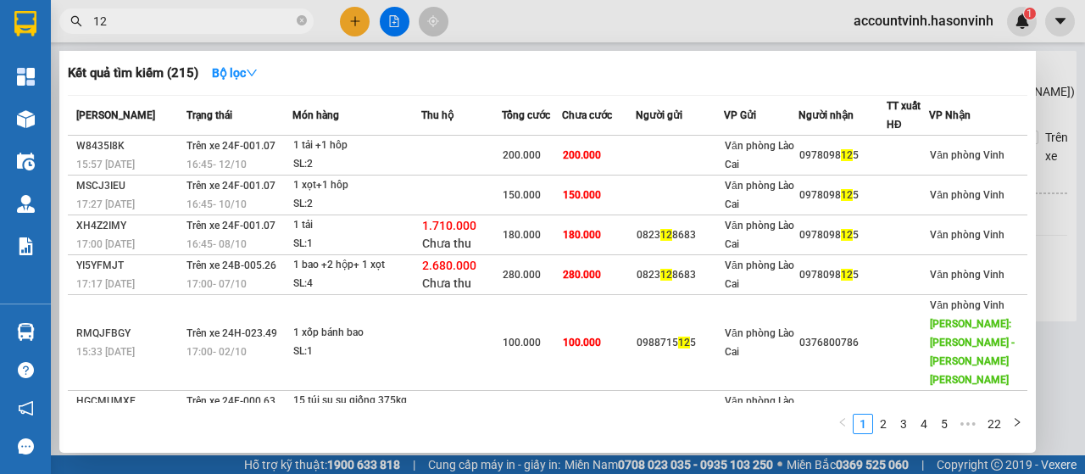
type input "1"
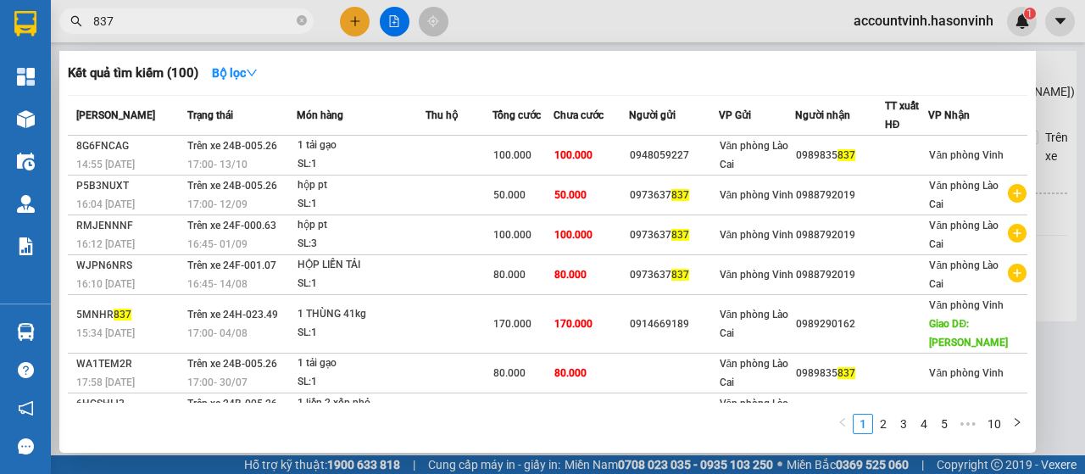
type input "837"
click at [351, 16] on div at bounding box center [542, 237] width 1085 height 474
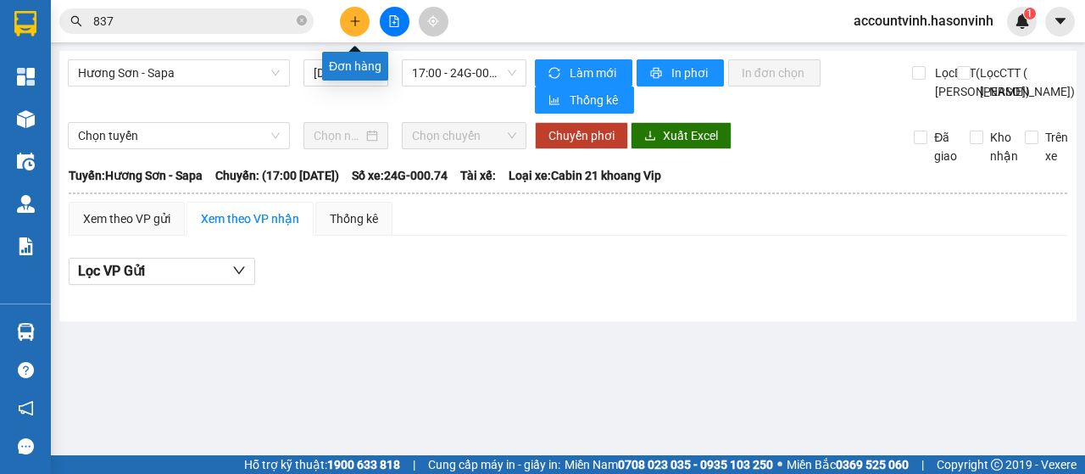
click at [357, 21] on icon "plus" at bounding box center [355, 21] width 12 height 12
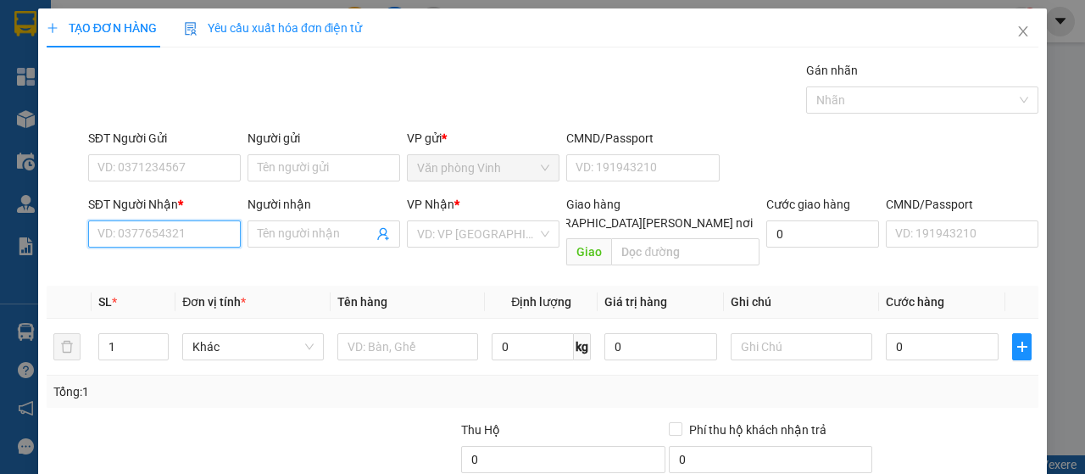
click at [180, 237] on input "SĐT Người Nhận *" at bounding box center [164, 233] width 153 height 27
type input "0967888420"
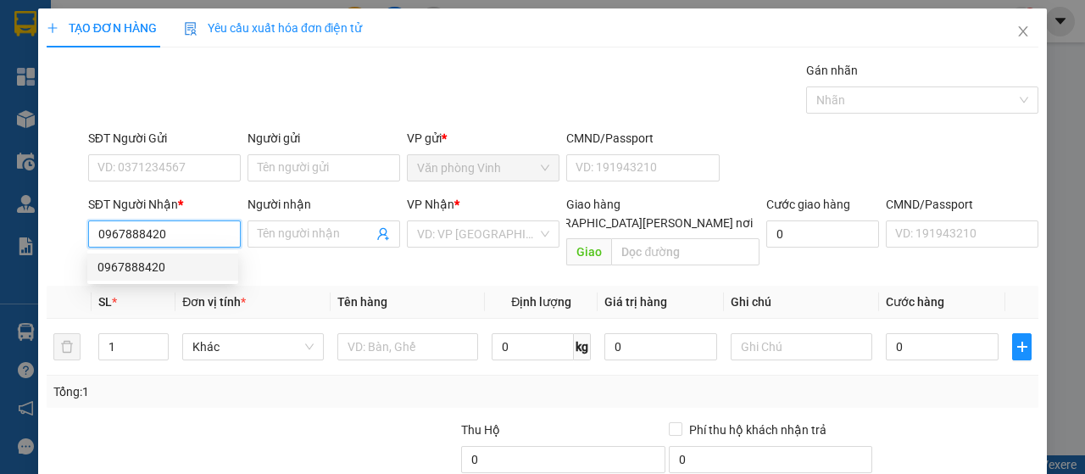
click at [173, 254] on div "0967888420" at bounding box center [162, 266] width 151 height 27
type input "250.000"
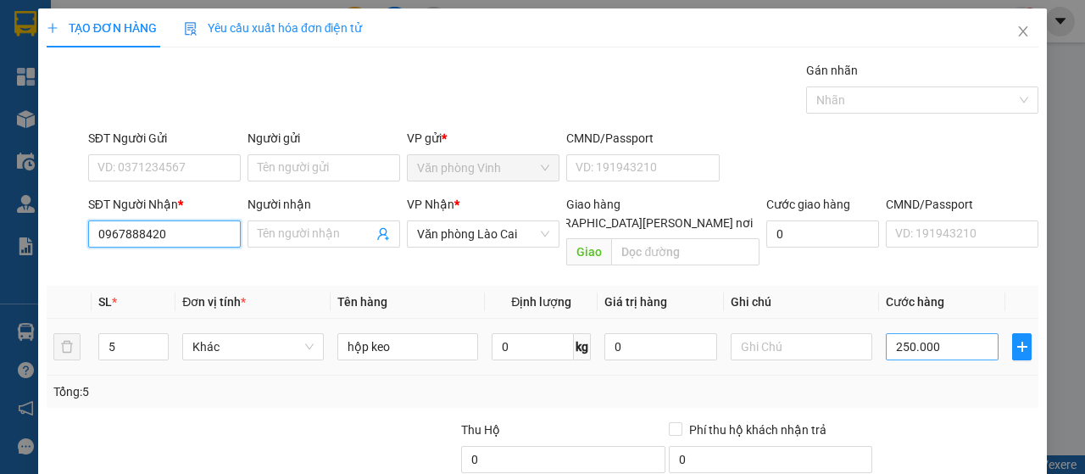
type input "0967888420"
click at [939, 333] on input "250.000" at bounding box center [942, 346] width 113 height 27
type input "5"
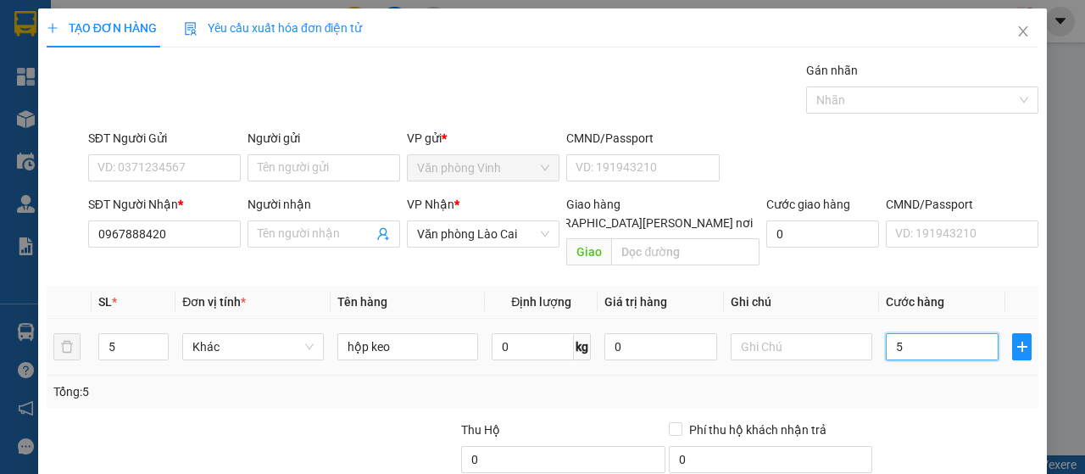
type input "50"
type input "500"
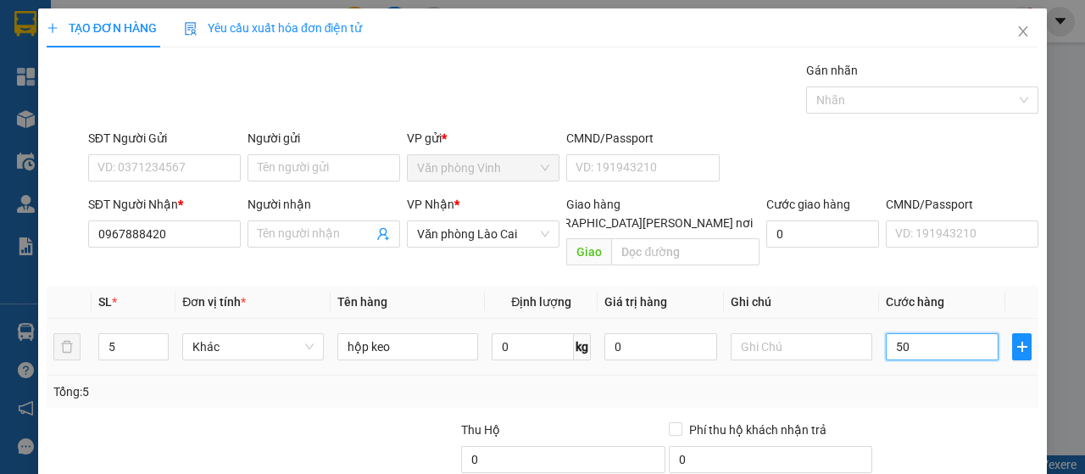
type input "500"
type input "5.000"
type input "50.000"
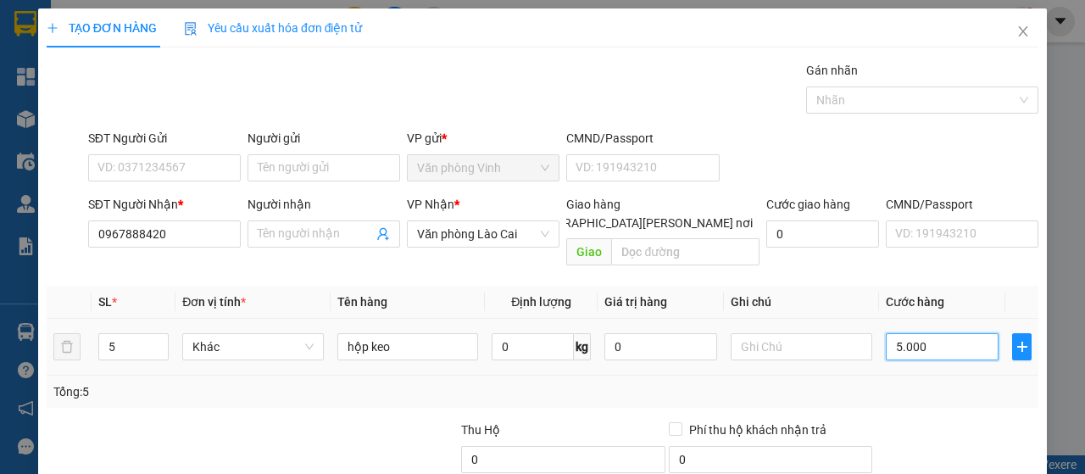
type input "50.000"
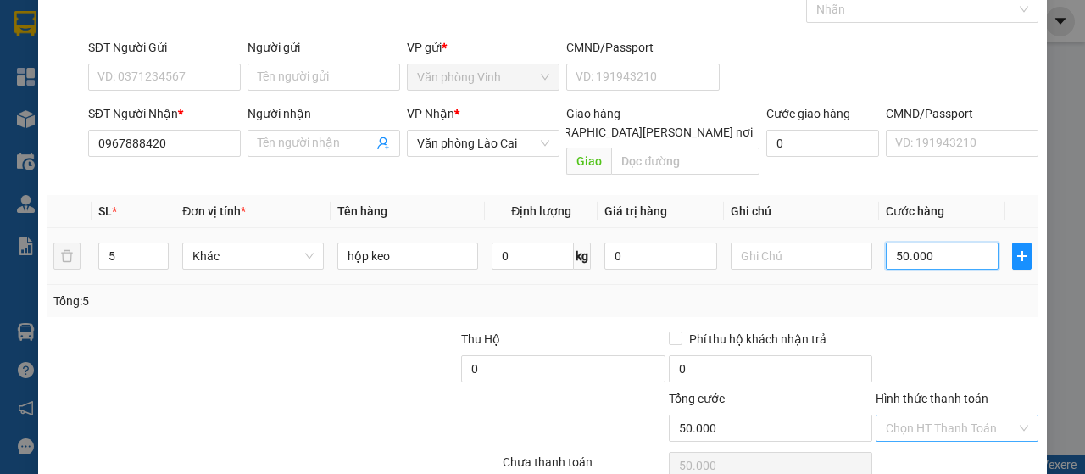
scroll to position [151, 0]
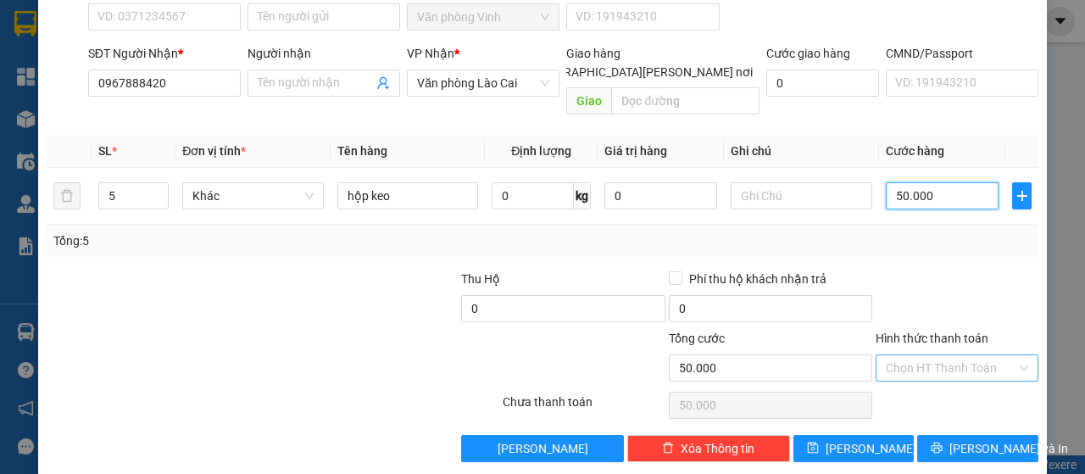
type input "50.000"
click at [966, 355] on input "Hình thức thanh toán" at bounding box center [951, 367] width 131 height 25
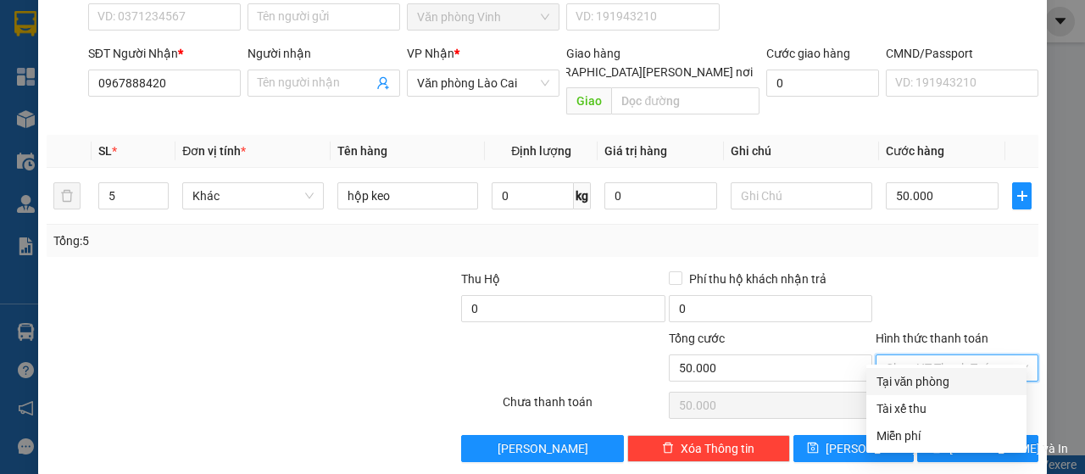
click at [953, 379] on div "Tại văn phòng" at bounding box center [947, 381] width 140 height 19
type input "0"
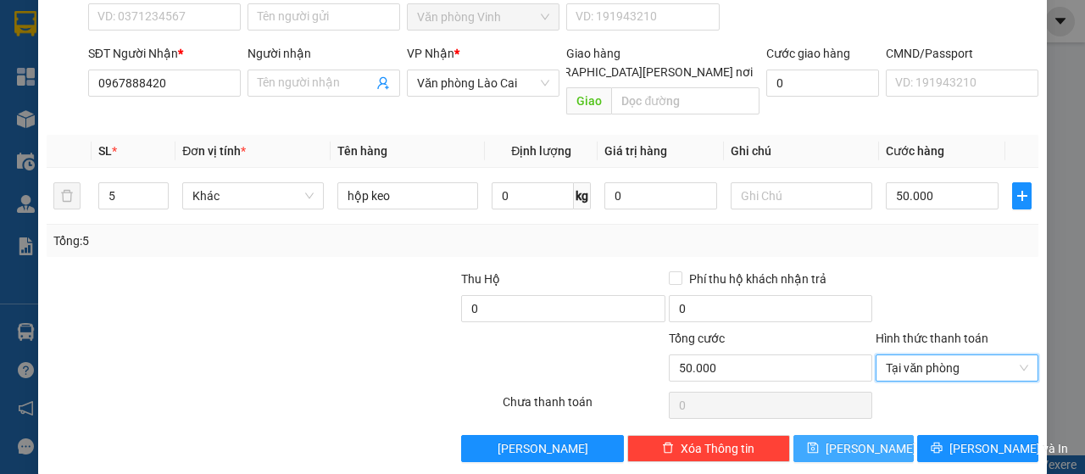
click at [859, 439] on span "[PERSON_NAME]" at bounding box center [871, 448] width 91 height 19
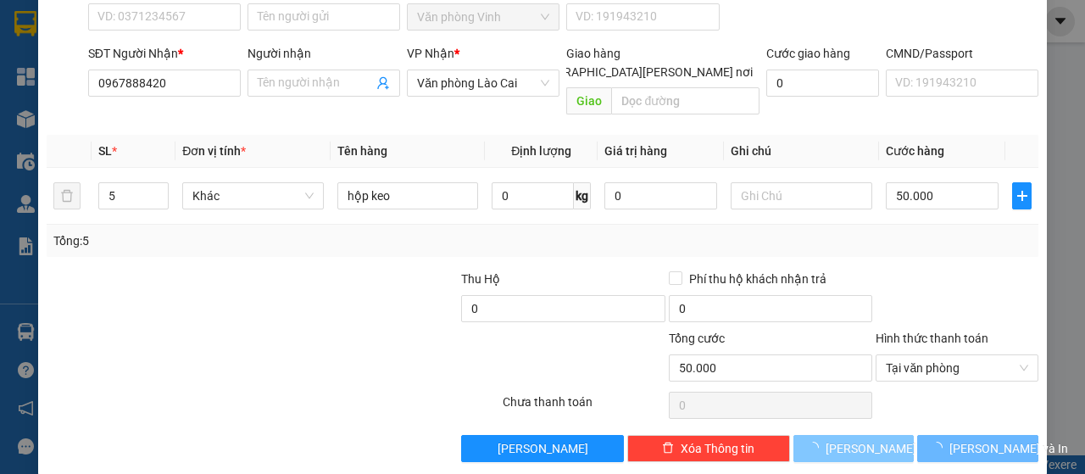
type input "0"
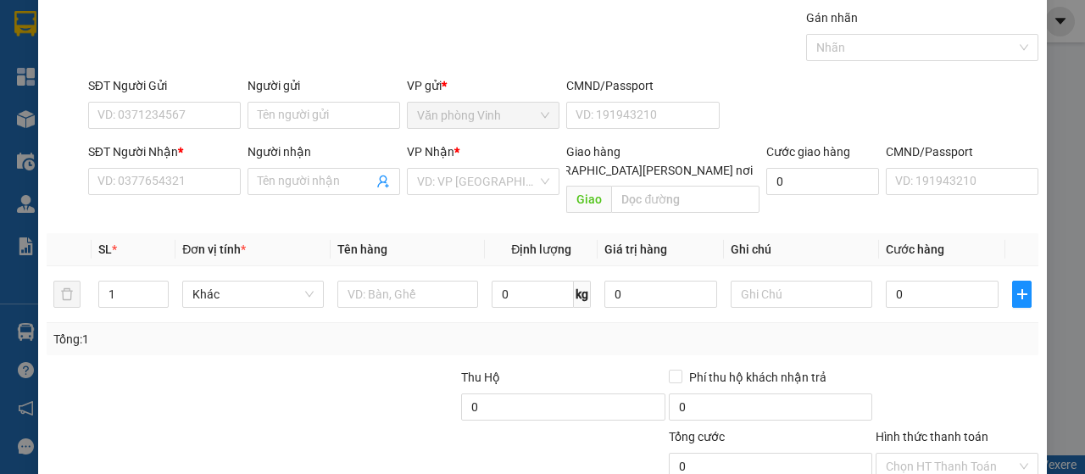
scroll to position [0, 0]
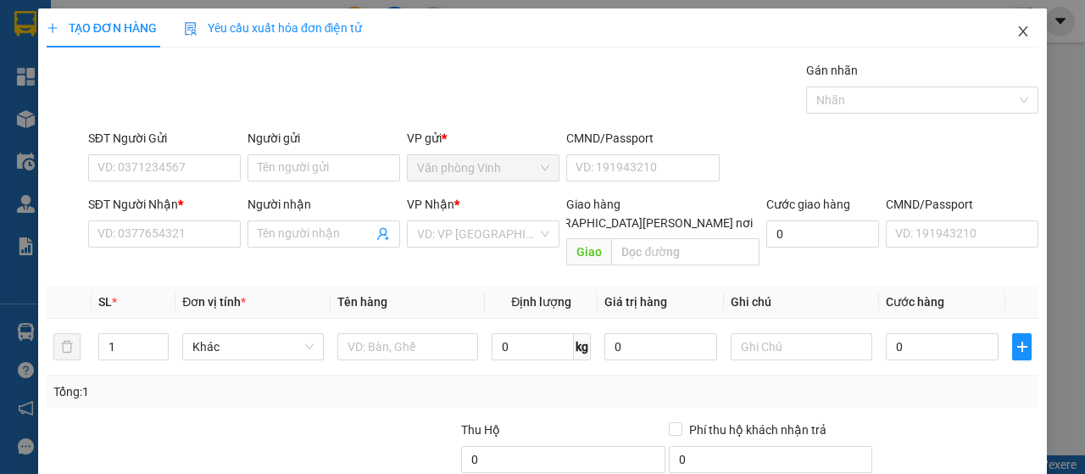
click at [1019, 30] on icon "close" at bounding box center [1023, 31] width 9 height 10
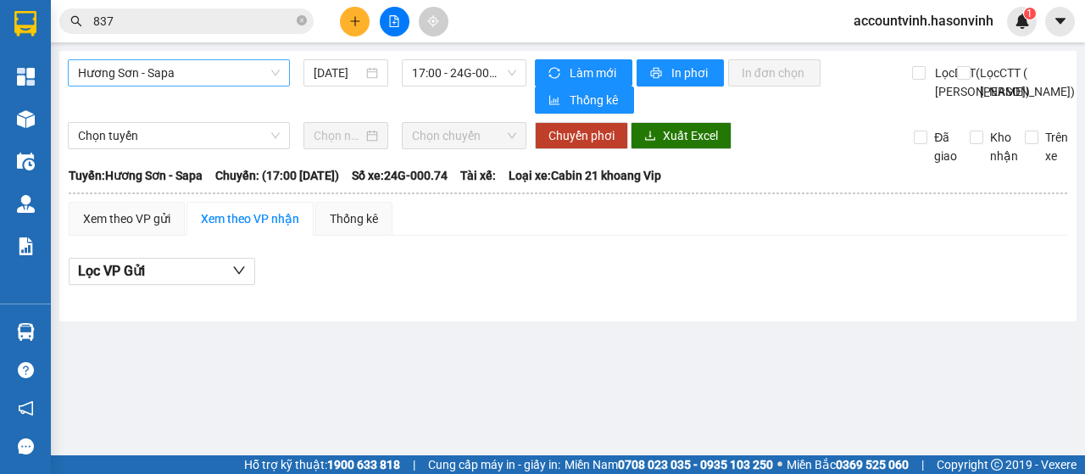
click at [244, 84] on span "Hương Sơn - Sapa" at bounding box center [179, 72] width 202 height 25
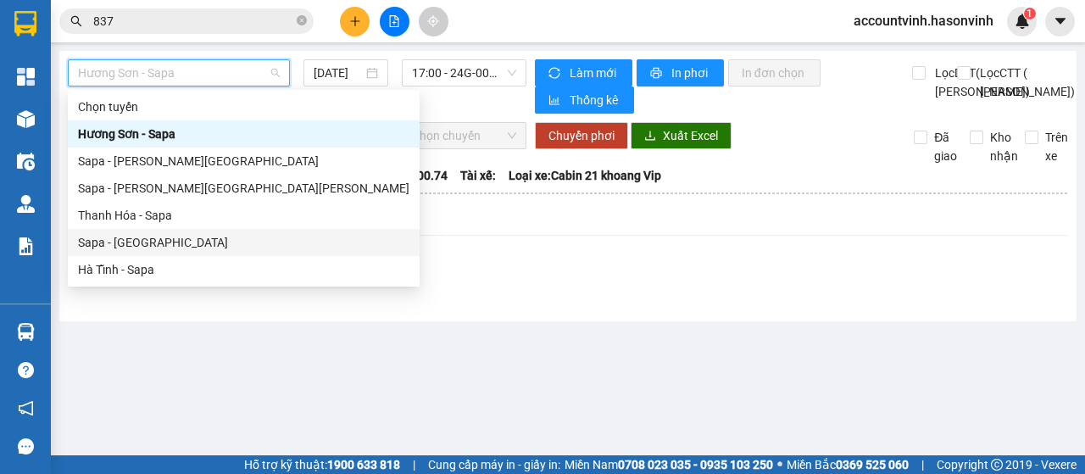
click at [141, 235] on div "Sapa - [GEOGRAPHIC_DATA]" at bounding box center [243, 242] width 331 height 19
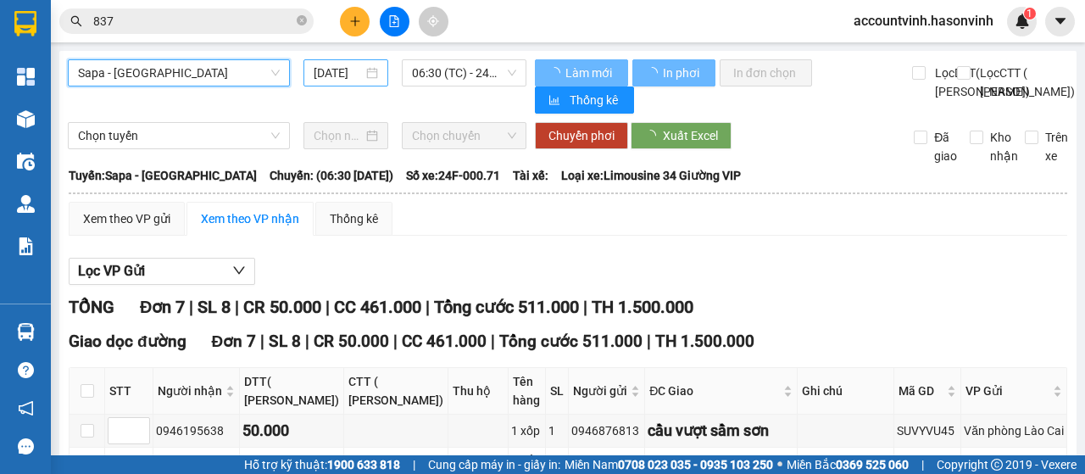
click at [344, 73] on input "[DATE]" at bounding box center [338, 73] width 49 height 19
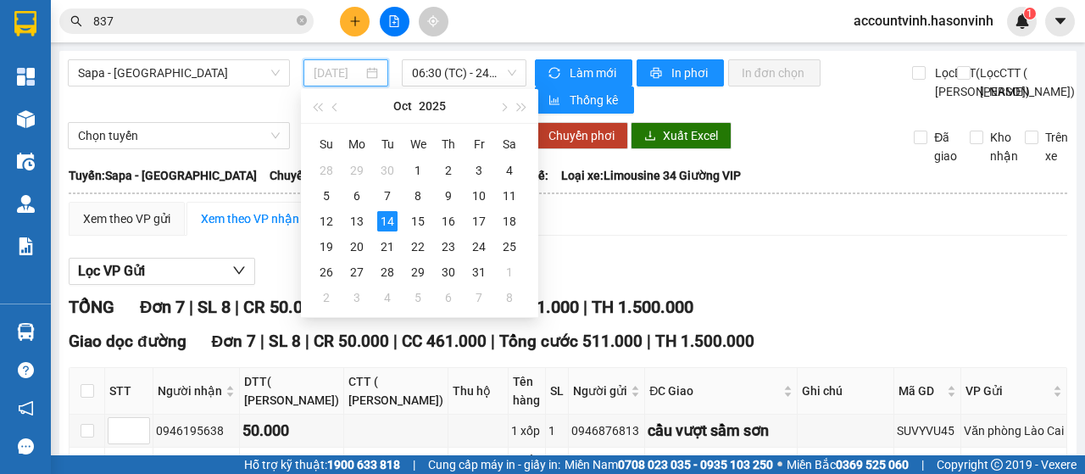
drag, startPoint x: 331, startPoint y: 165, endPoint x: 348, endPoint y: 181, distance: 23.4
click at [331, 165] on div "28" at bounding box center [326, 170] width 20 height 20
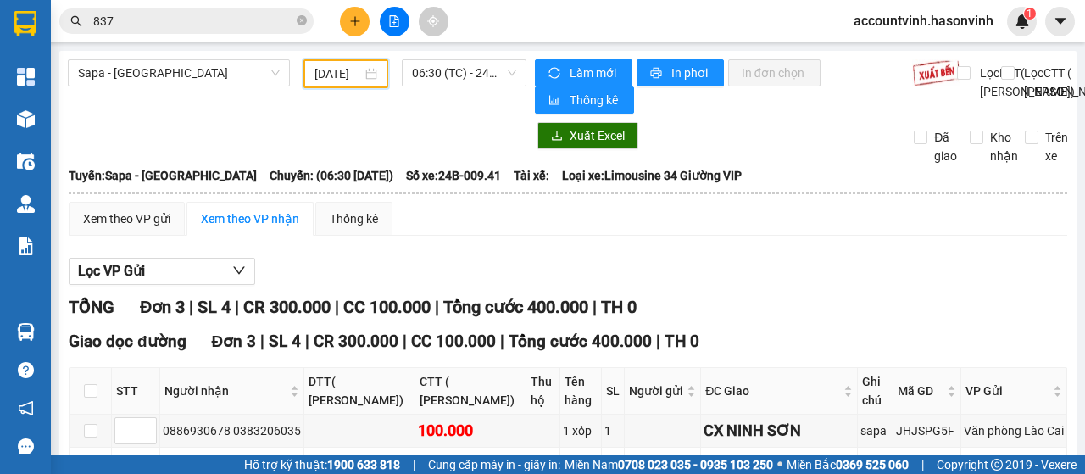
click at [344, 81] on input "[DATE]" at bounding box center [338, 73] width 47 height 19
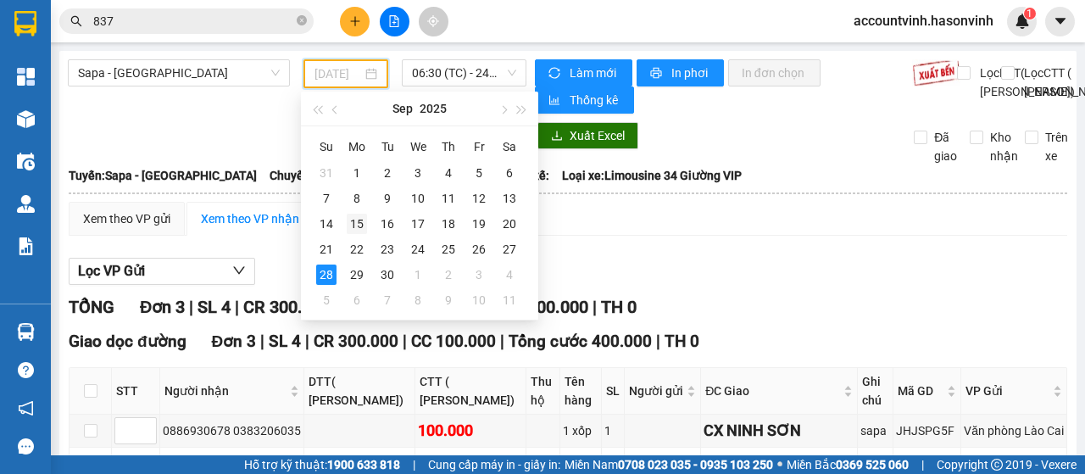
click at [359, 227] on div "15" at bounding box center [357, 224] width 20 height 20
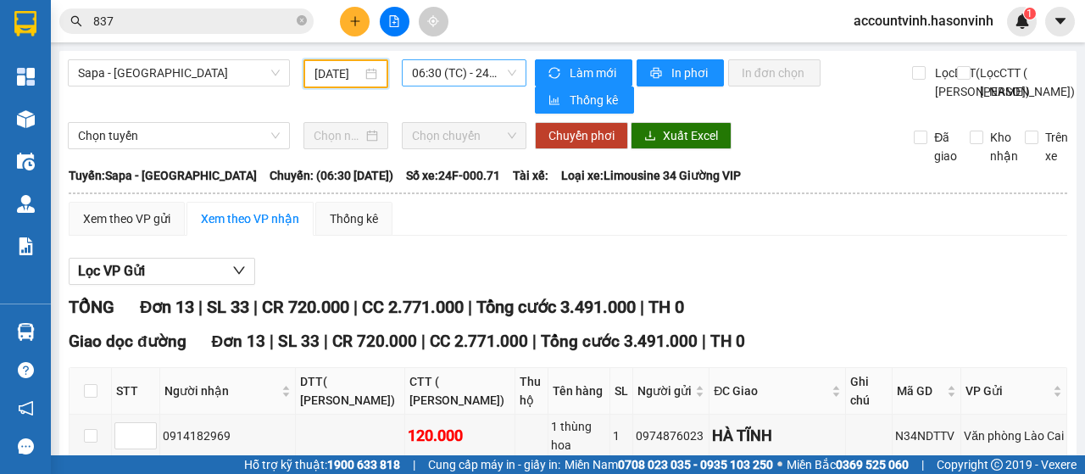
click at [426, 69] on span "06:30 (TC) - 24F-000.71" at bounding box center [463, 72] width 103 height 25
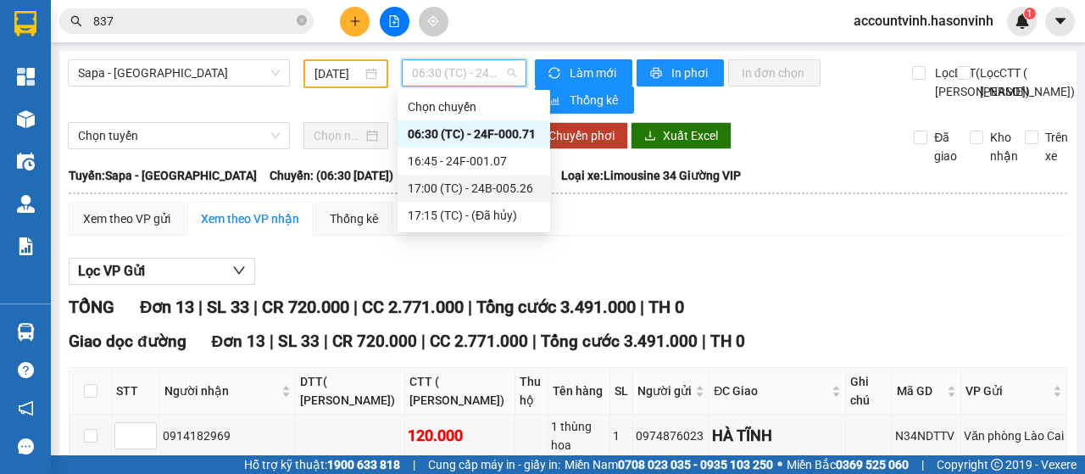
click at [482, 186] on div "17:00 (TC) - 24B-005.26" at bounding box center [474, 188] width 132 height 19
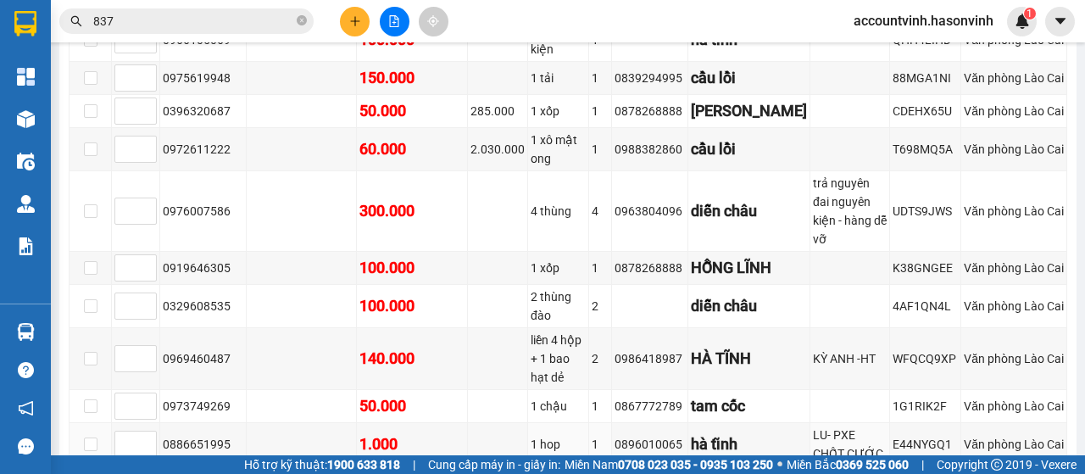
scroll to position [403, 0]
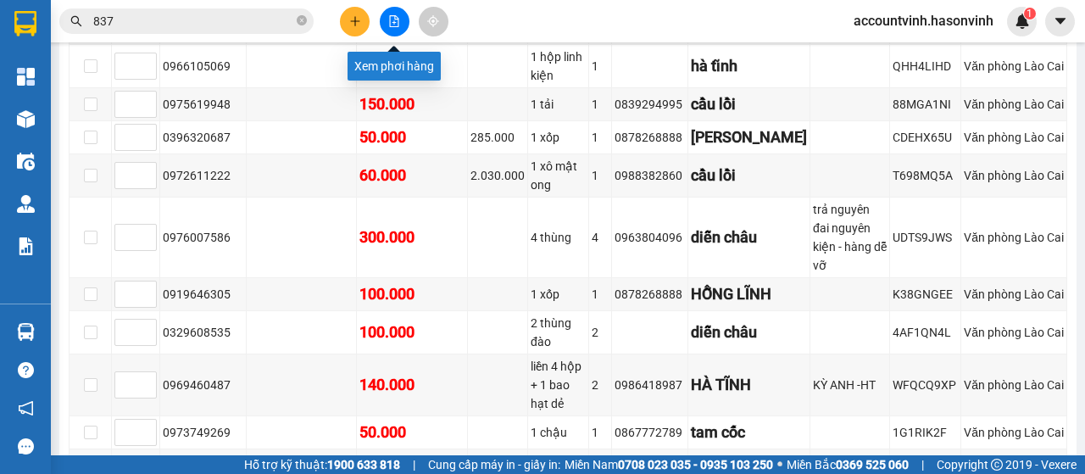
click at [404, 17] on button at bounding box center [395, 22] width 30 height 30
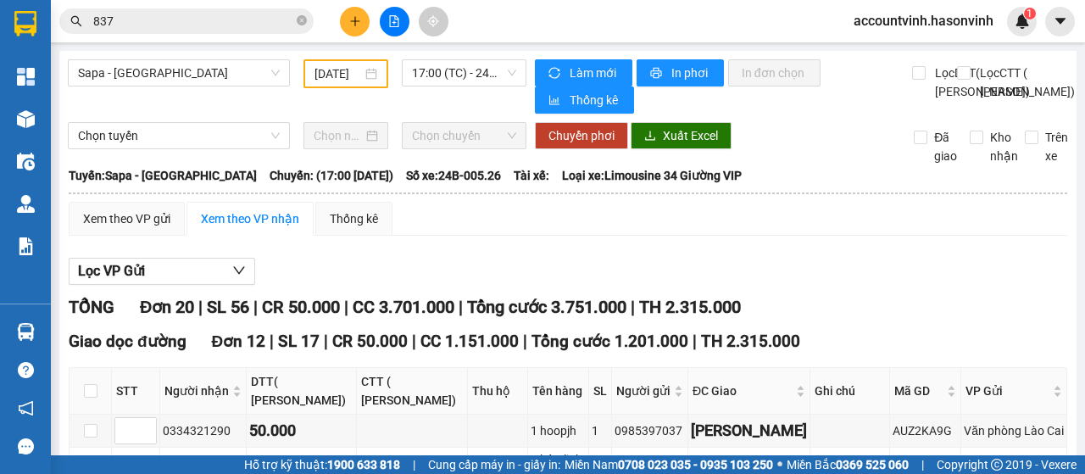
click at [336, 69] on input "[DATE]" at bounding box center [338, 73] width 47 height 19
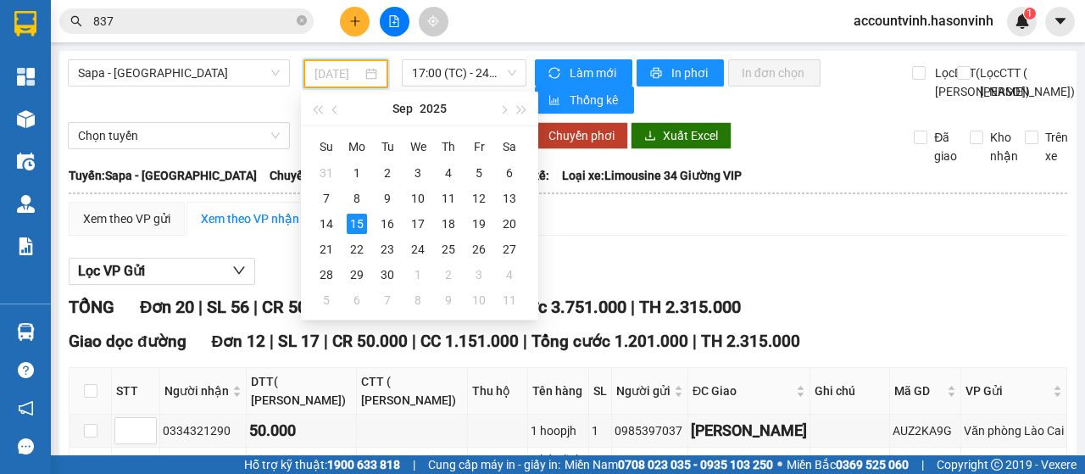
type input "[DATE]"
